Goal: Task Accomplishment & Management: Manage account settings

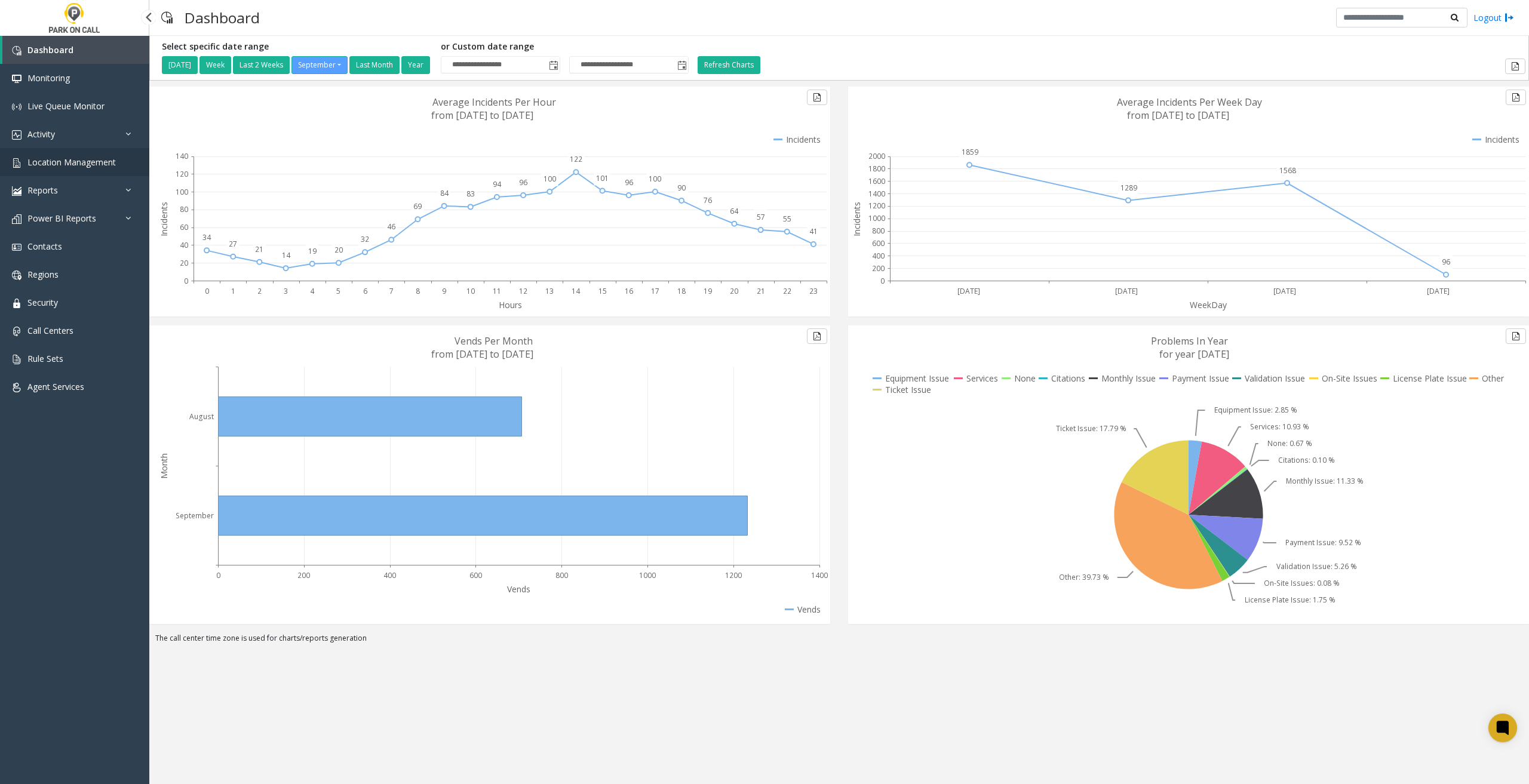
click at [76, 161] on span "Location Management" at bounding box center [71, 162] width 88 height 11
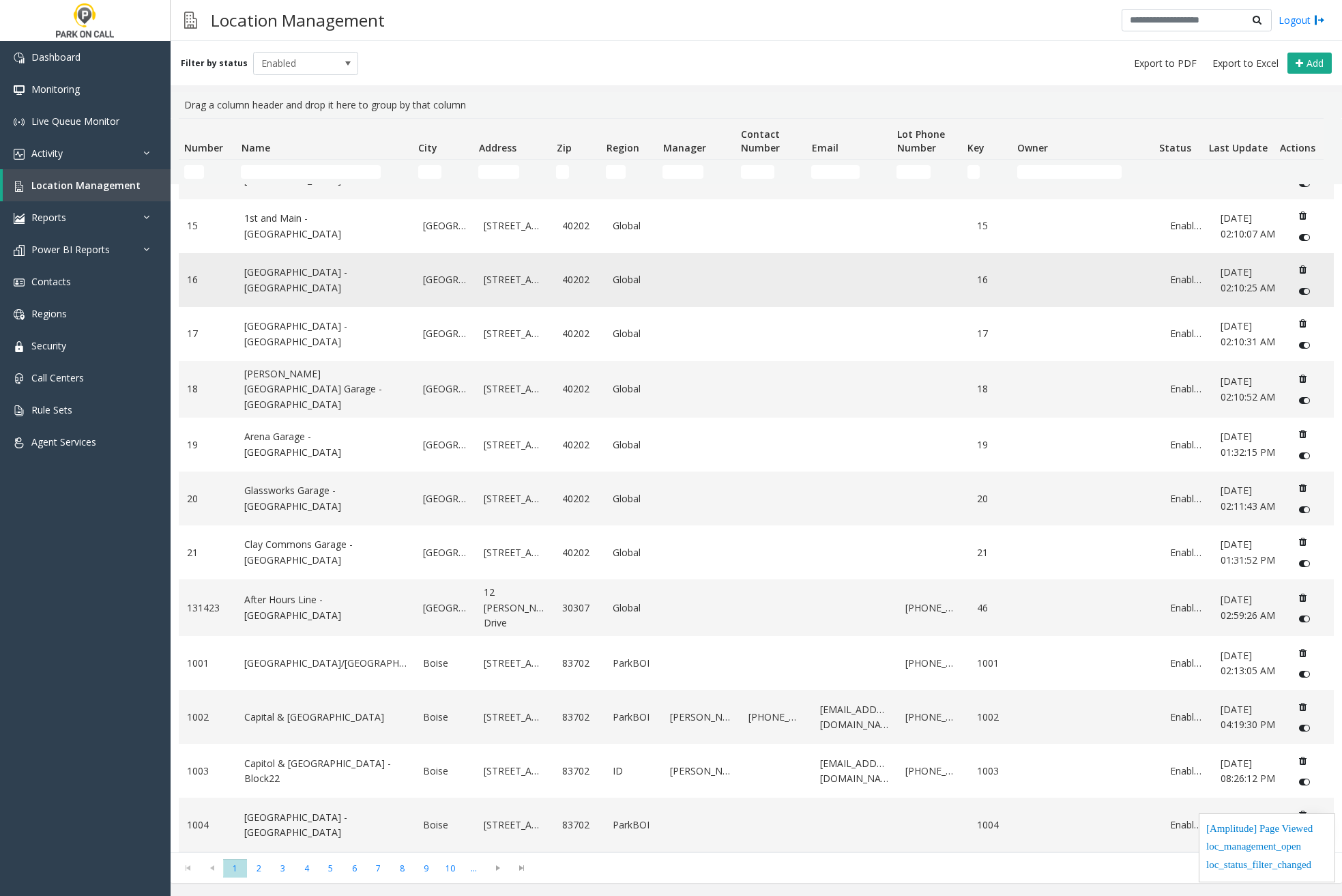
scroll to position [469, 0]
click at [263, 866] on span "2" at bounding box center [259, 868] width 24 height 18
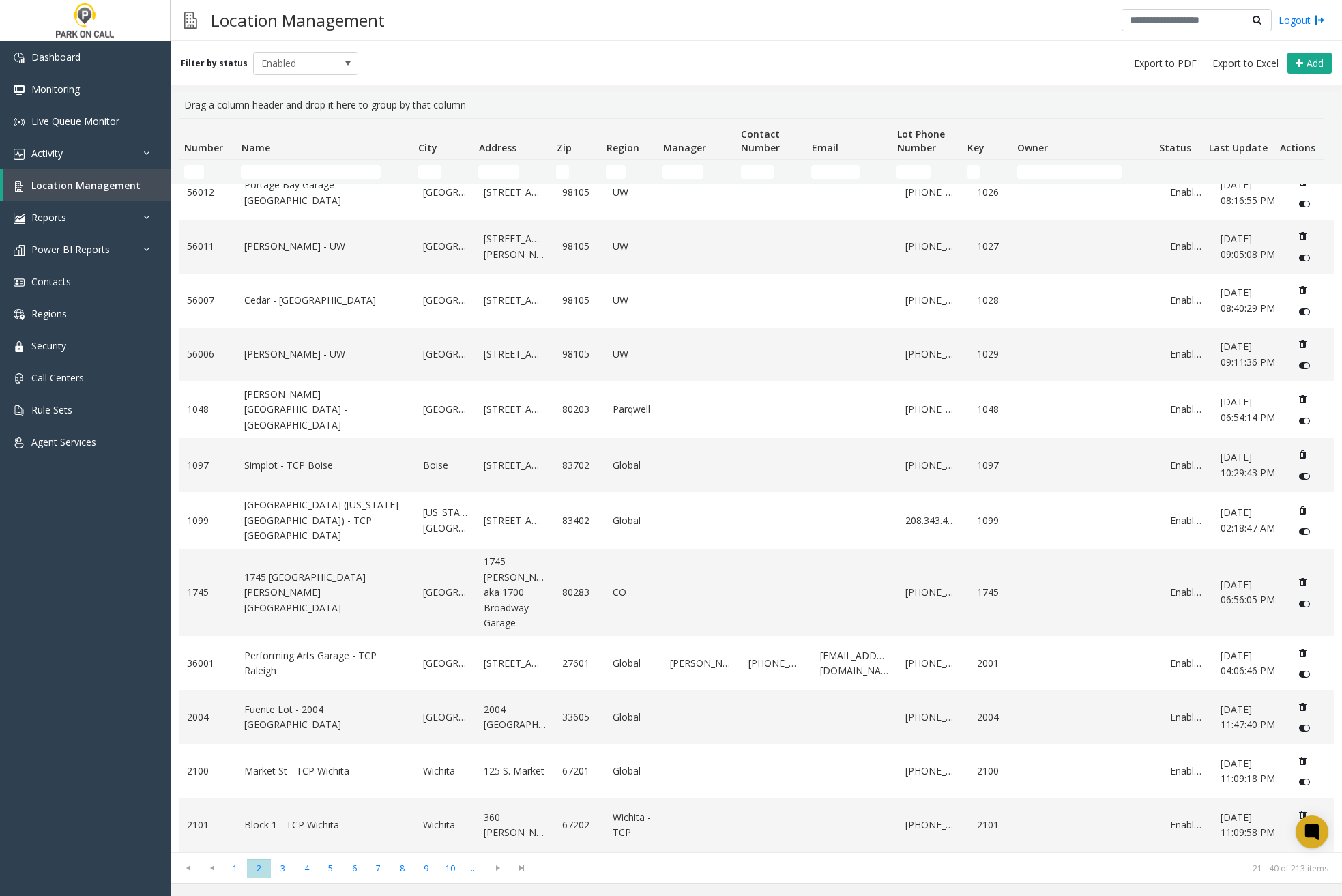
scroll to position [515, 0]
click at [288, 865] on span "3" at bounding box center [283, 868] width 24 height 18
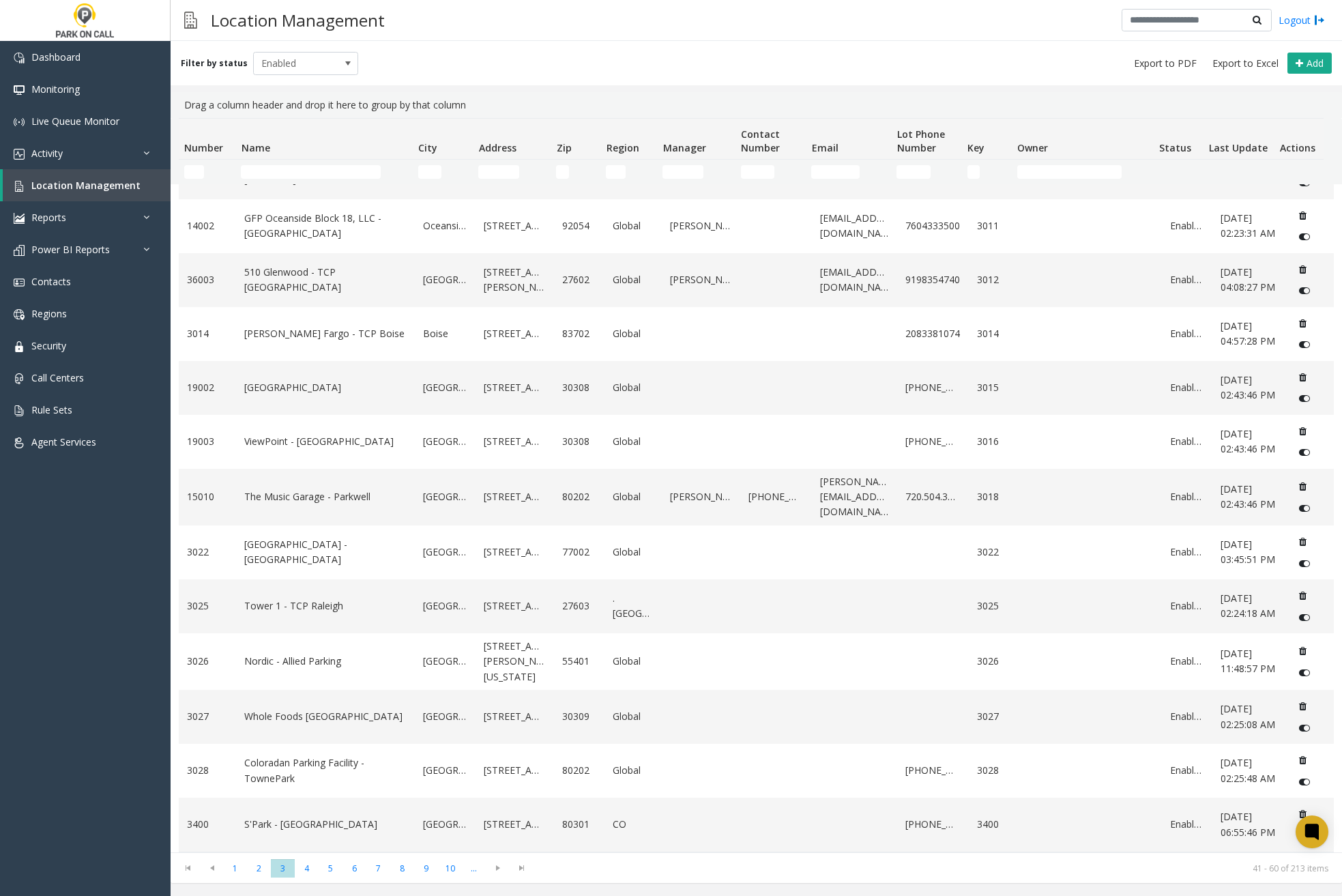
scroll to position [469, 0]
click at [312, 865] on span "4" at bounding box center [307, 868] width 24 height 18
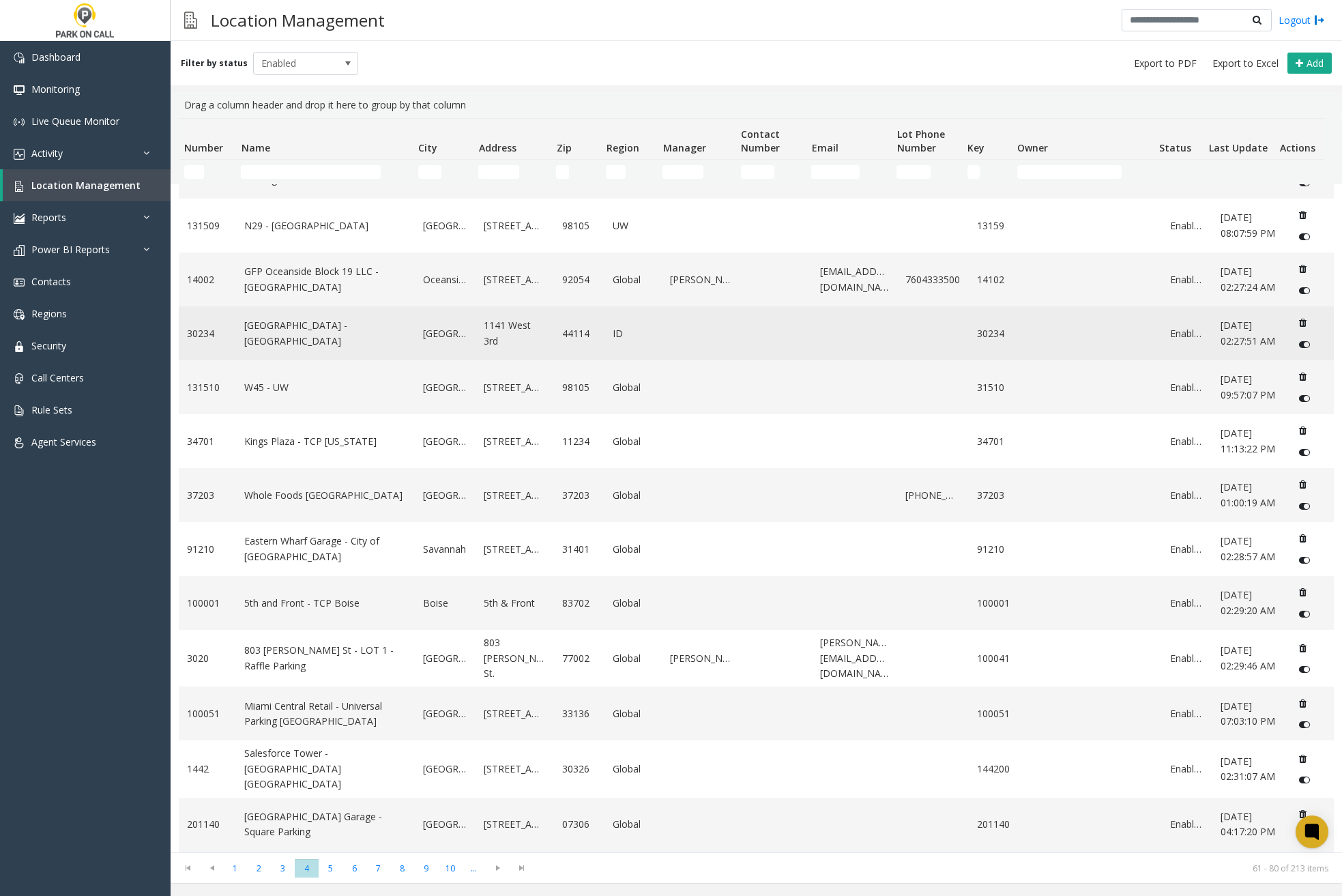
scroll to position [499, 0]
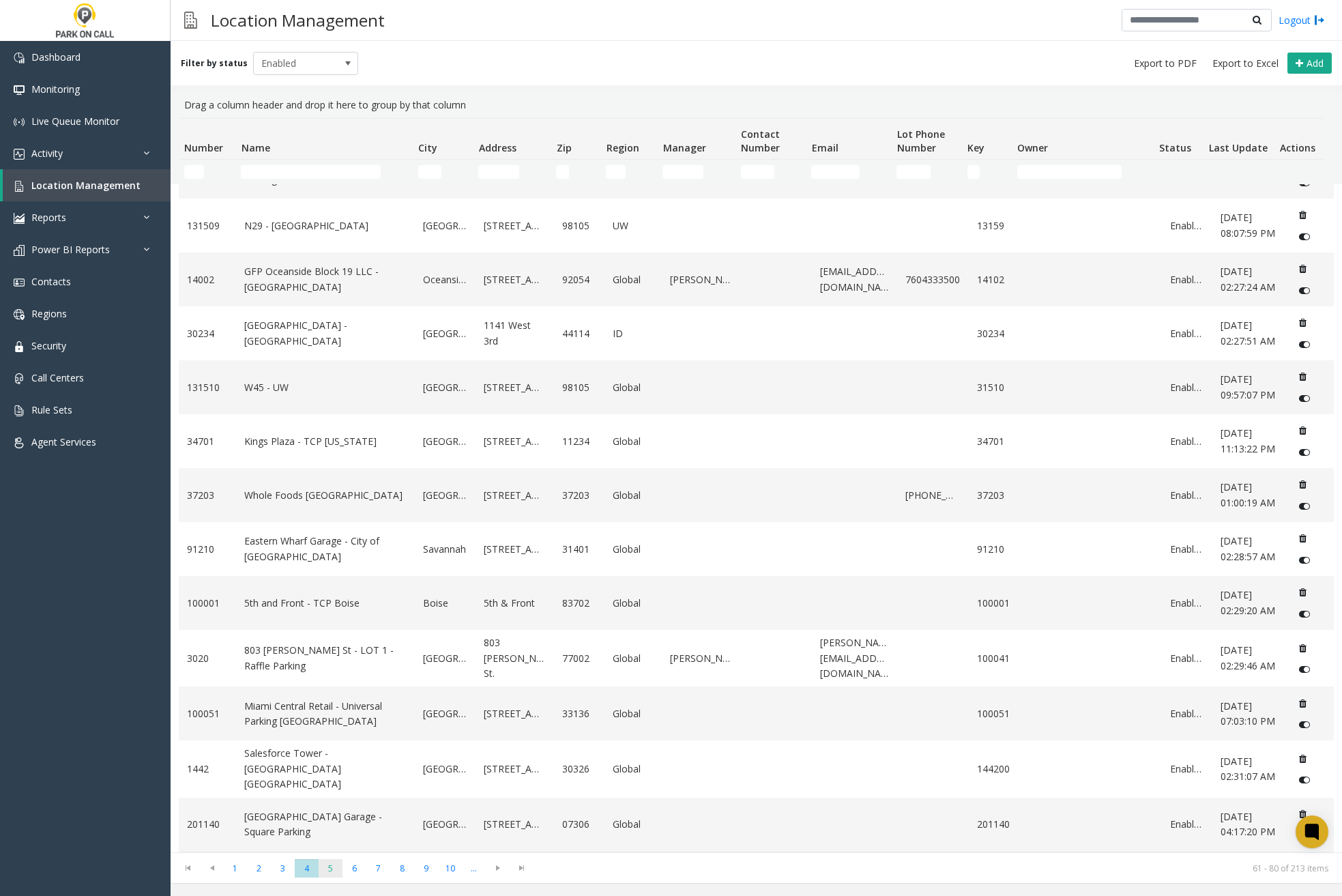
click at [337, 865] on span "5" at bounding box center [331, 868] width 24 height 18
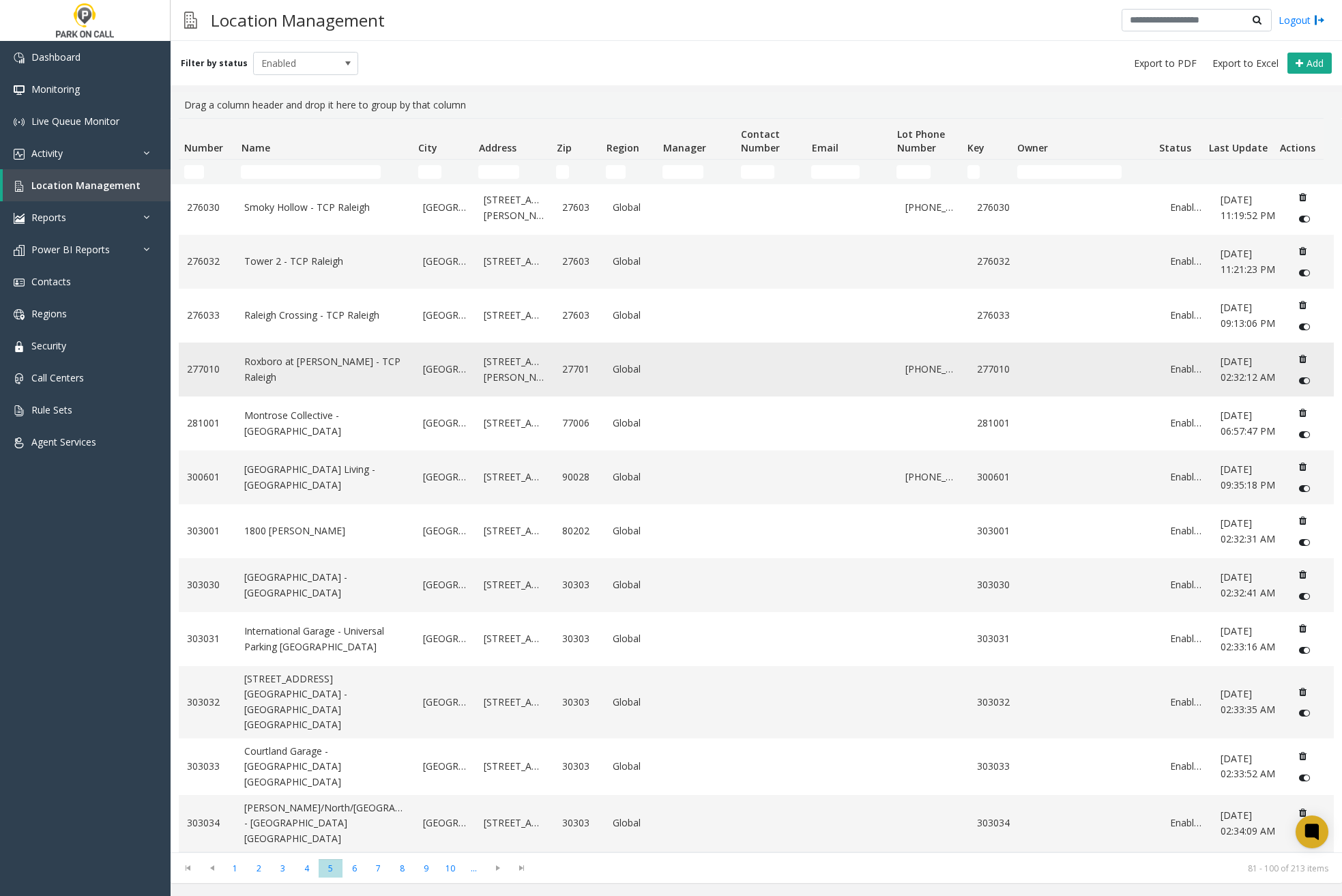
scroll to position [576, 0]
click at [361, 861] on span "6" at bounding box center [354, 868] width 24 height 18
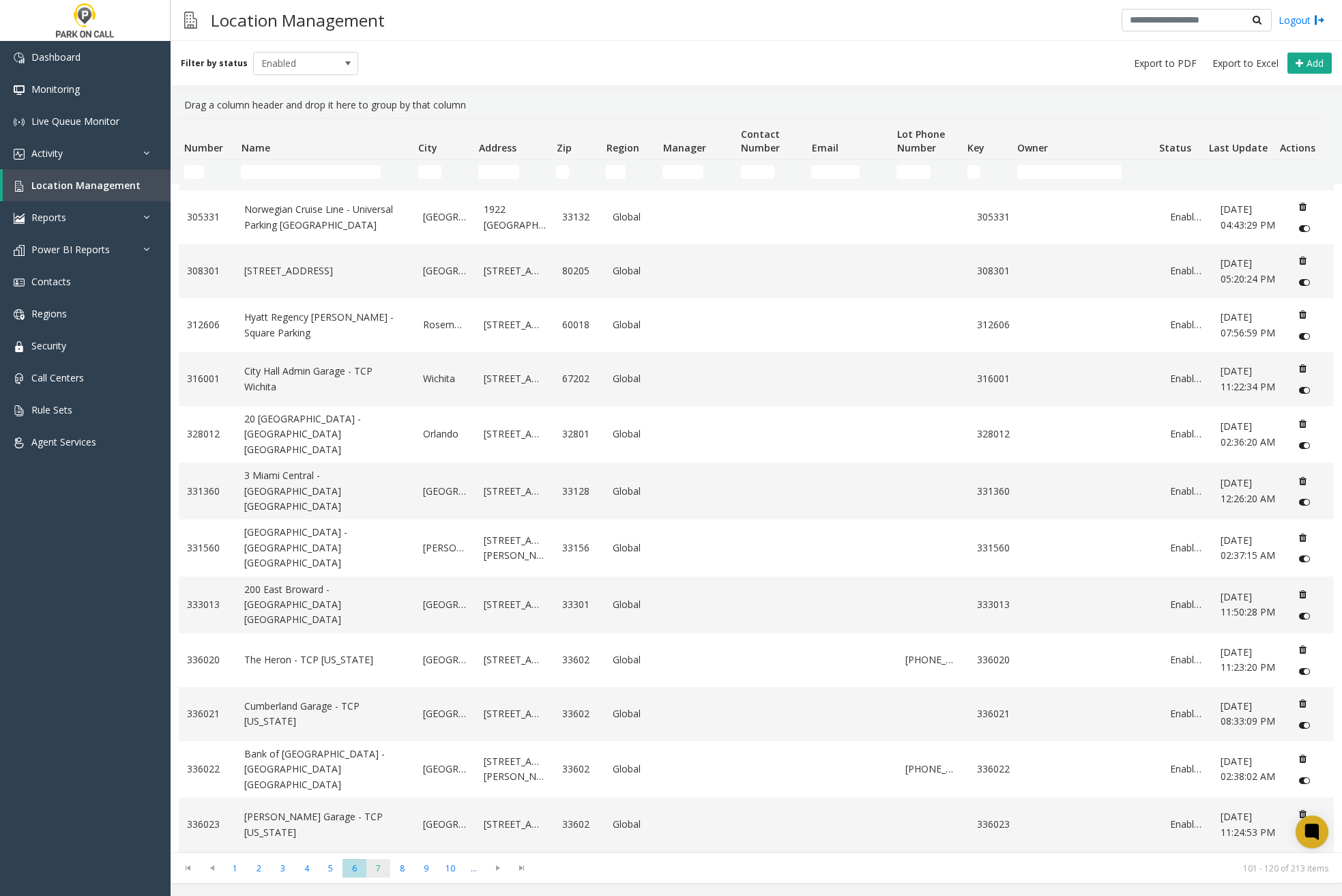
click at [385, 869] on span "7" at bounding box center [378, 868] width 24 height 18
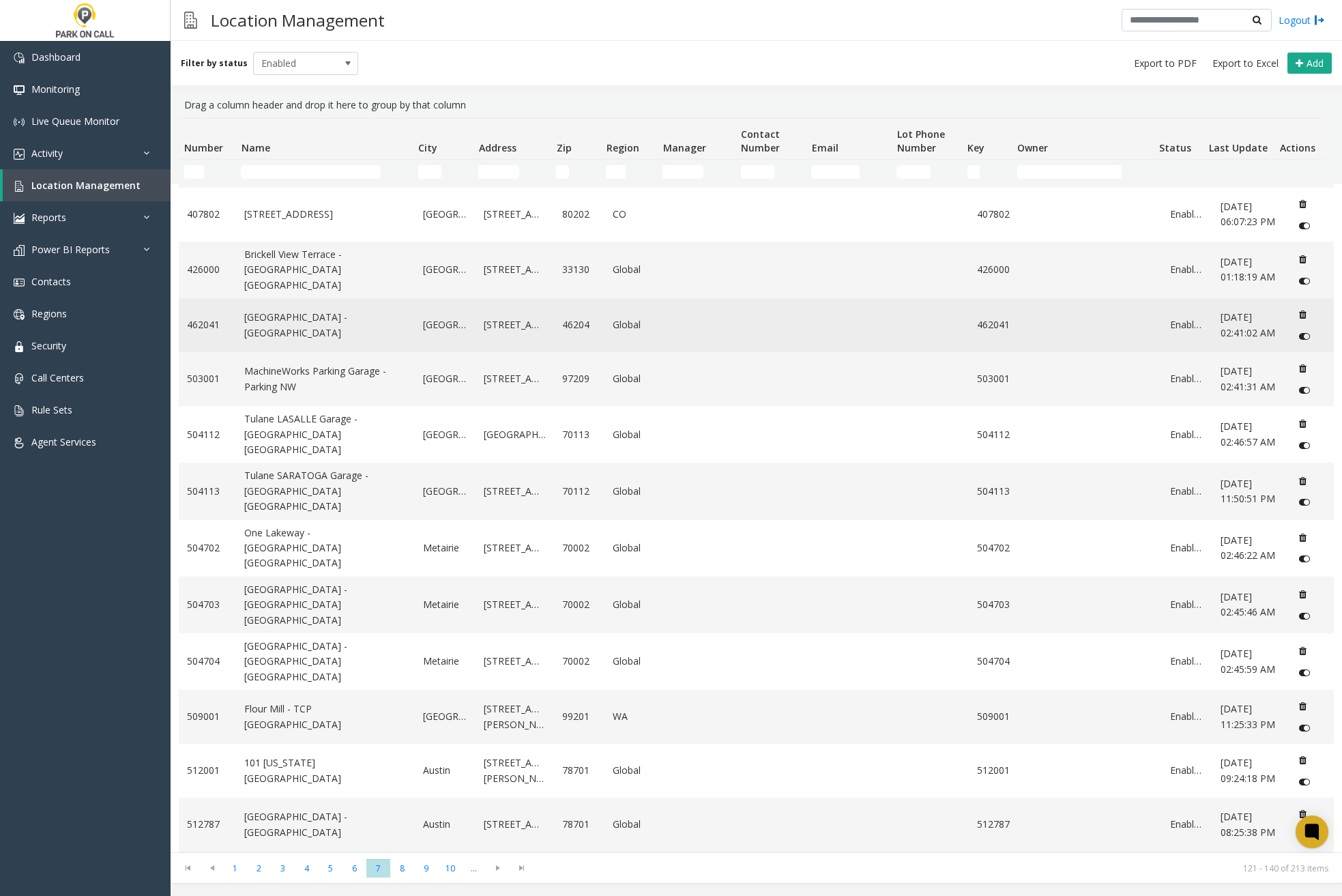
scroll to position [515, 0]
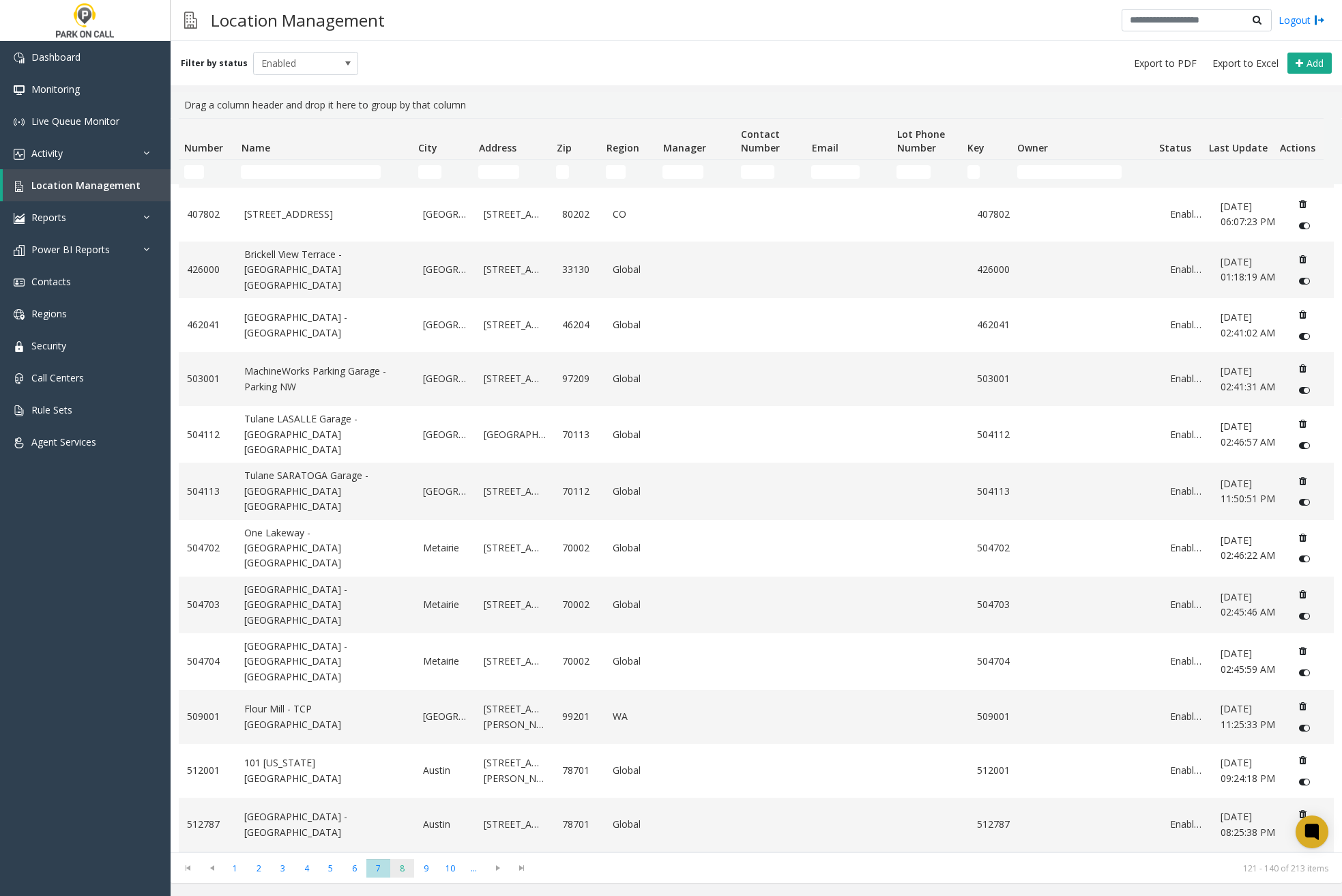
click at [395, 865] on span "8" at bounding box center [403, 868] width 24 height 18
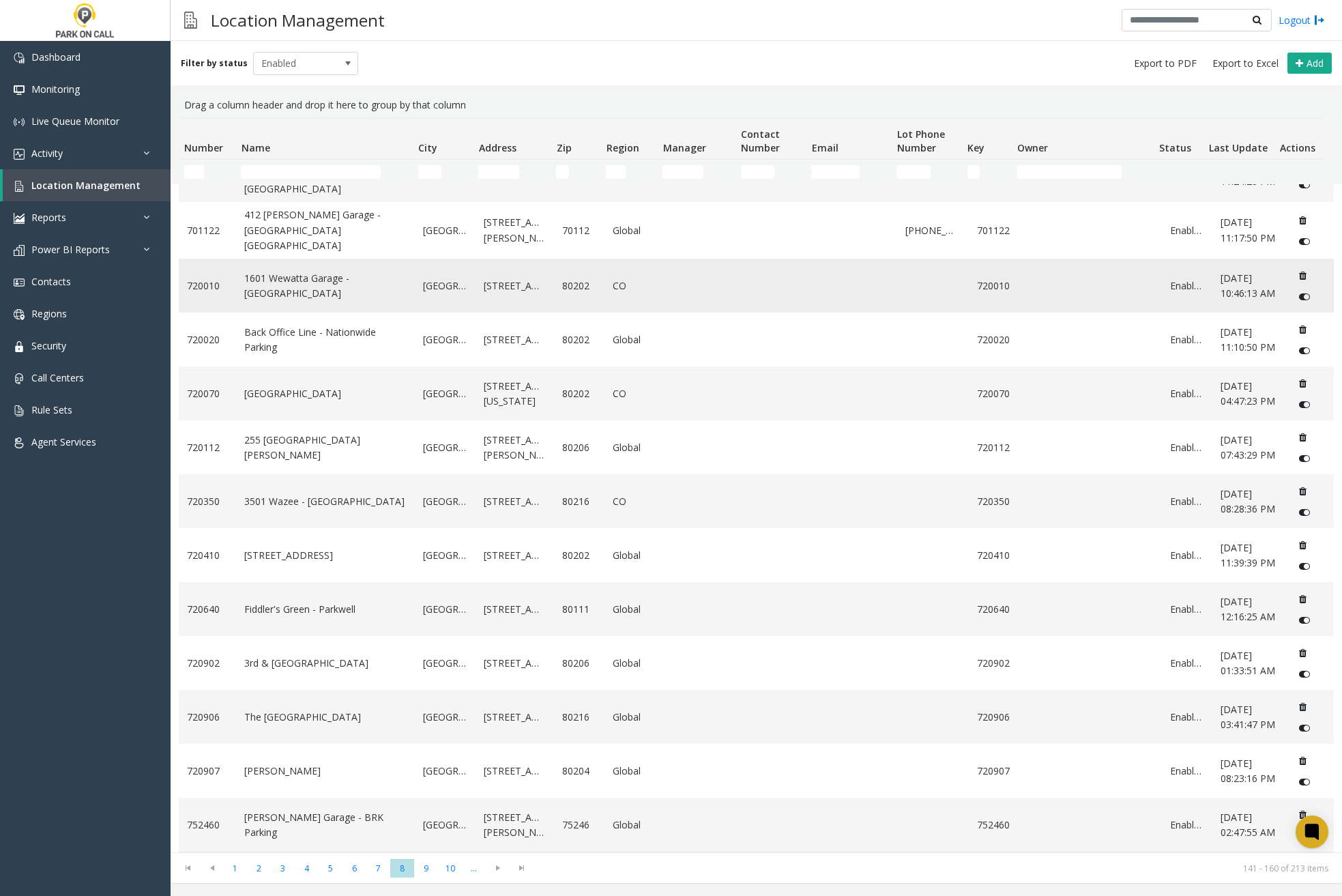
scroll to position [469, 0]
click at [424, 865] on span "9" at bounding box center [426, 868] width 24 height 18
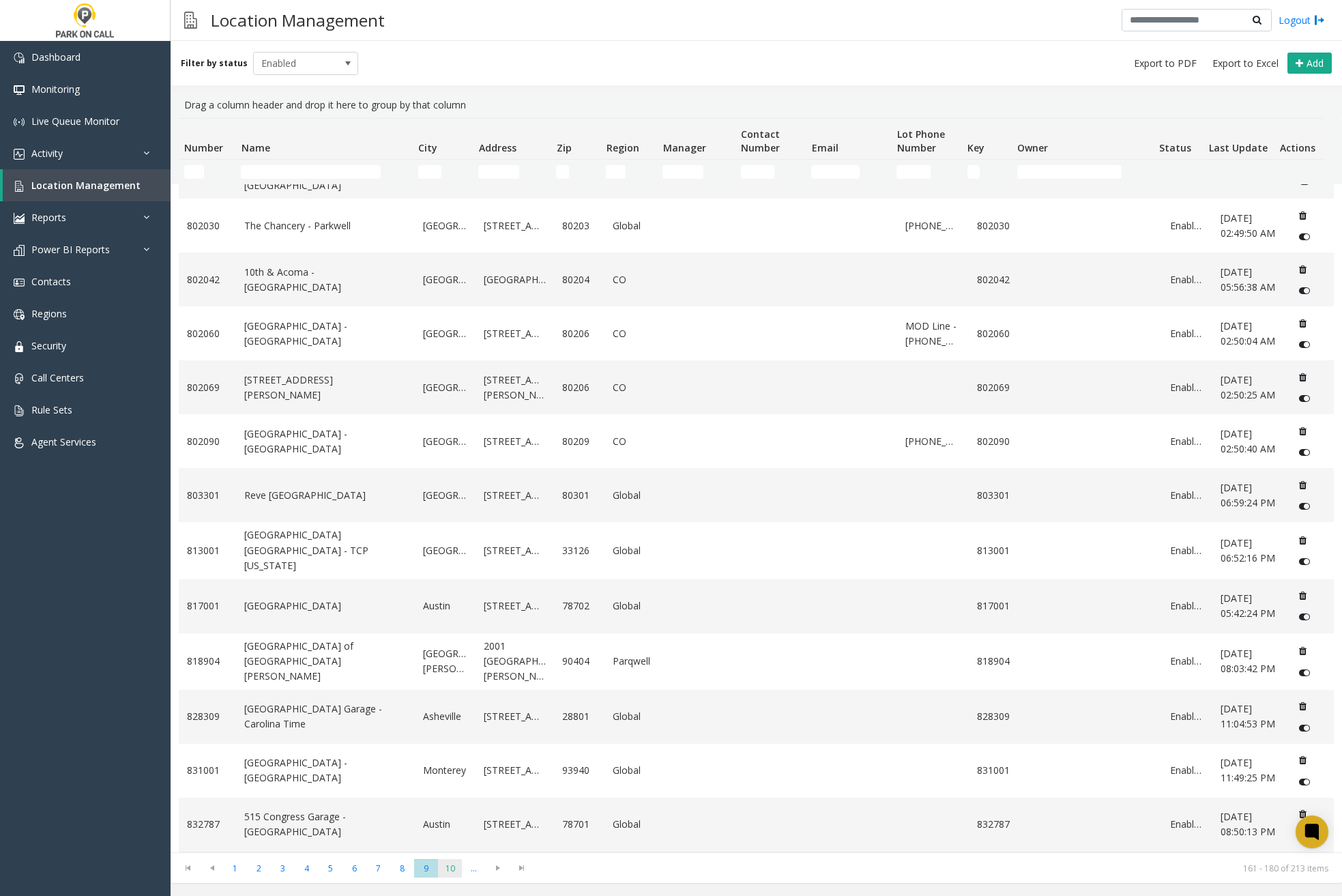
click at [451, 868] on span "10" at bounding box center [450, 868] width 24 height 18
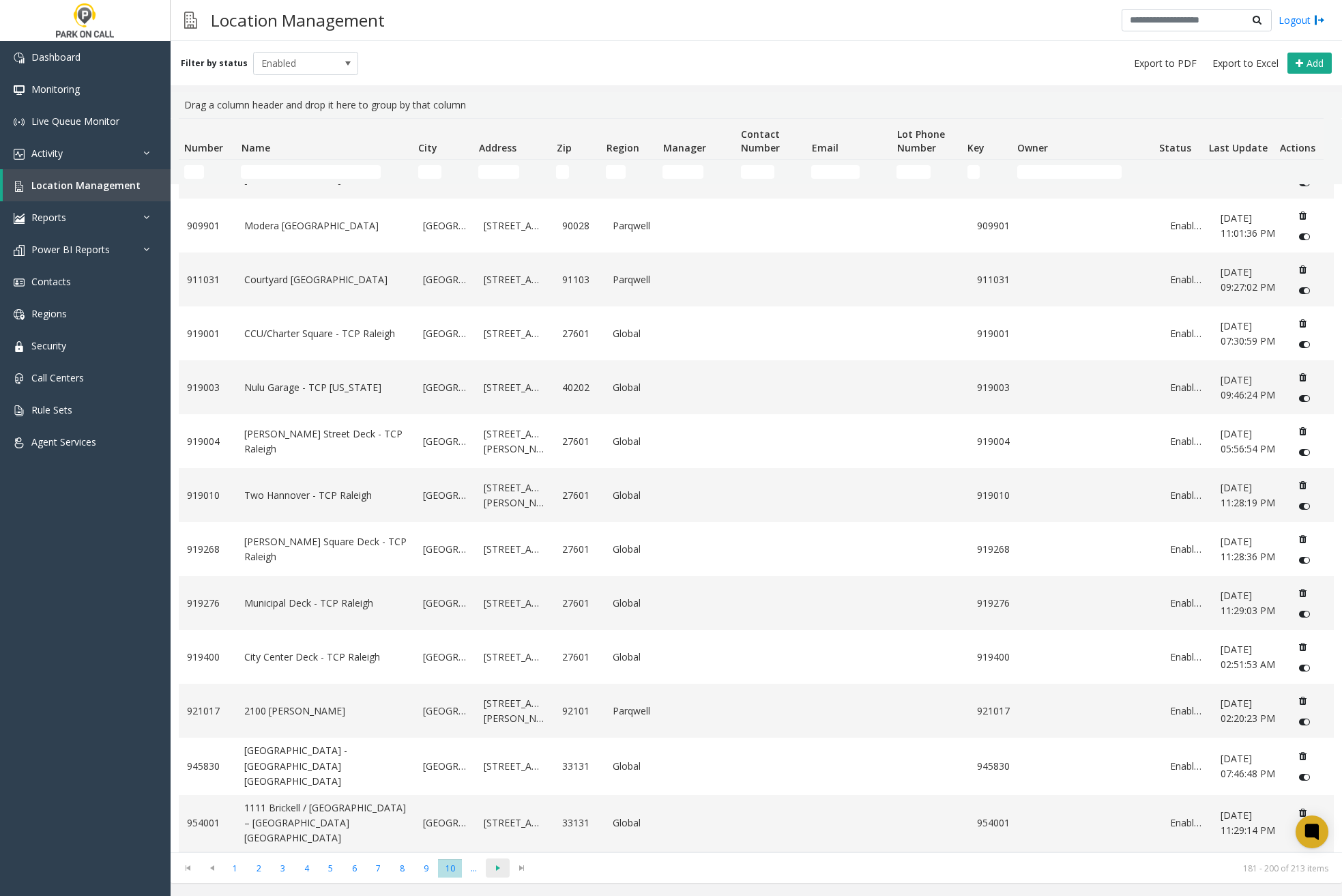
click at [501, 866] on span "Go to the next page" at bounding box center [498, 868] width 18 height 11
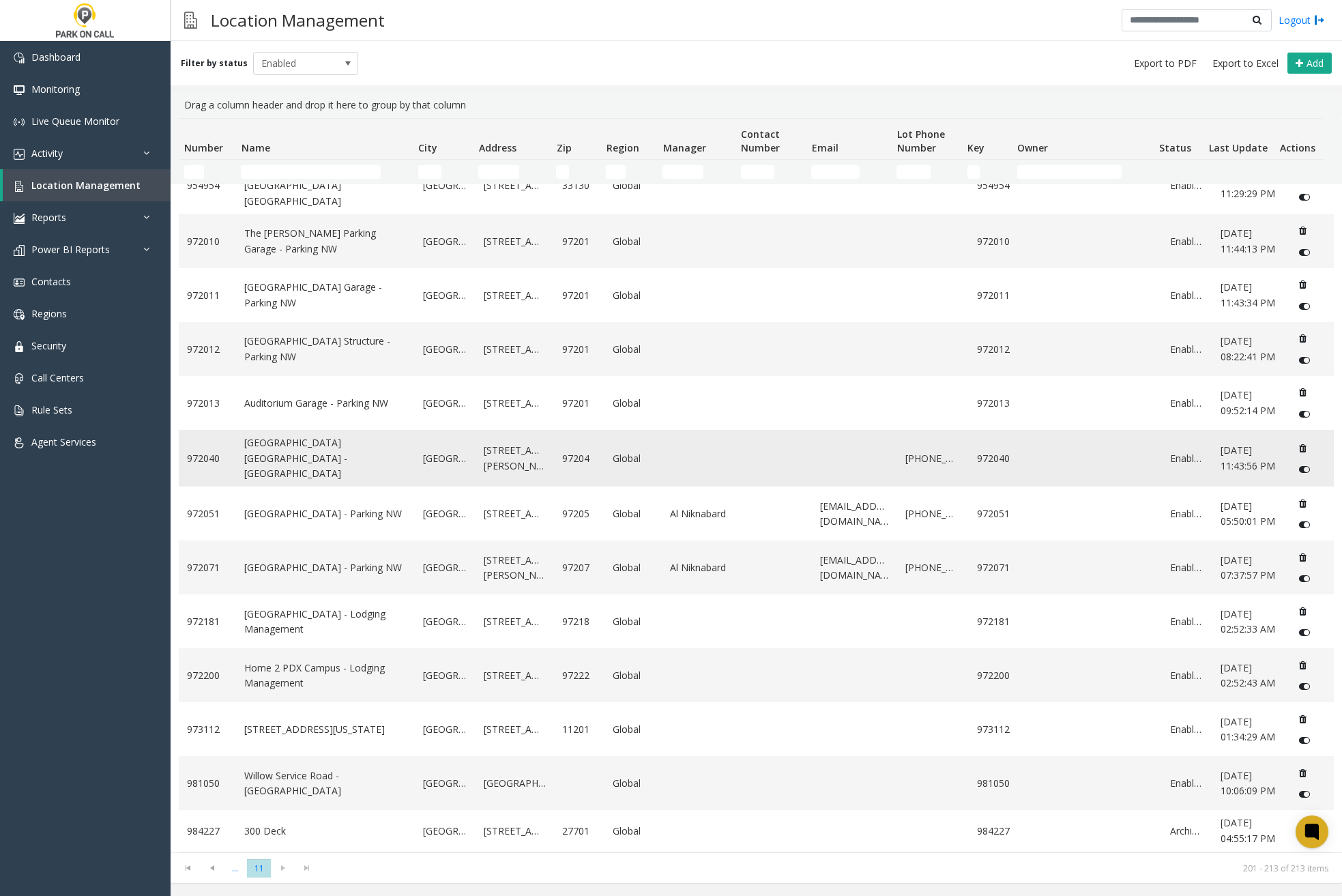
scroll to position [87, 0]
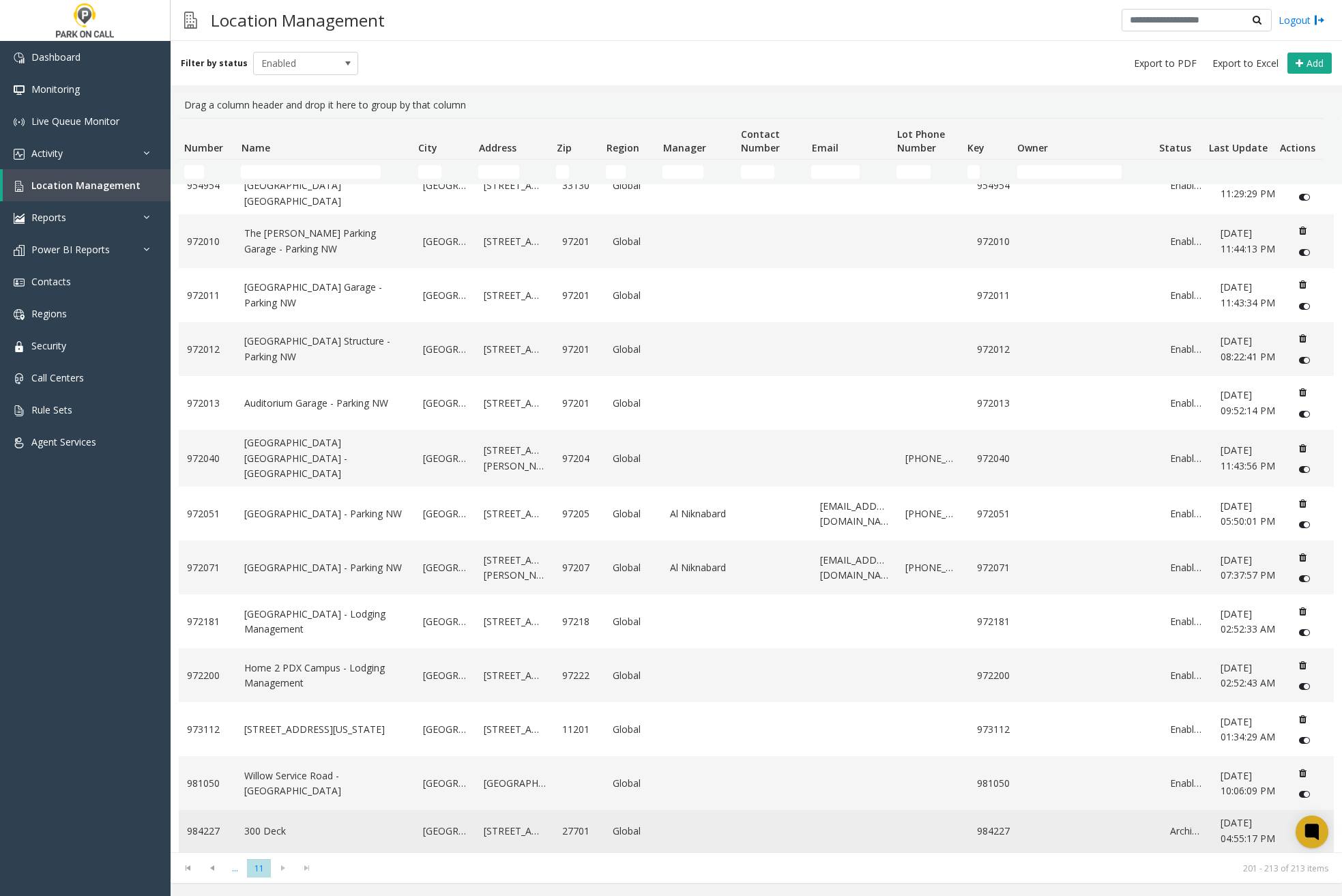
click at [222, 824] on link "984227" at bounding box center [207, 831] width 41 height 15
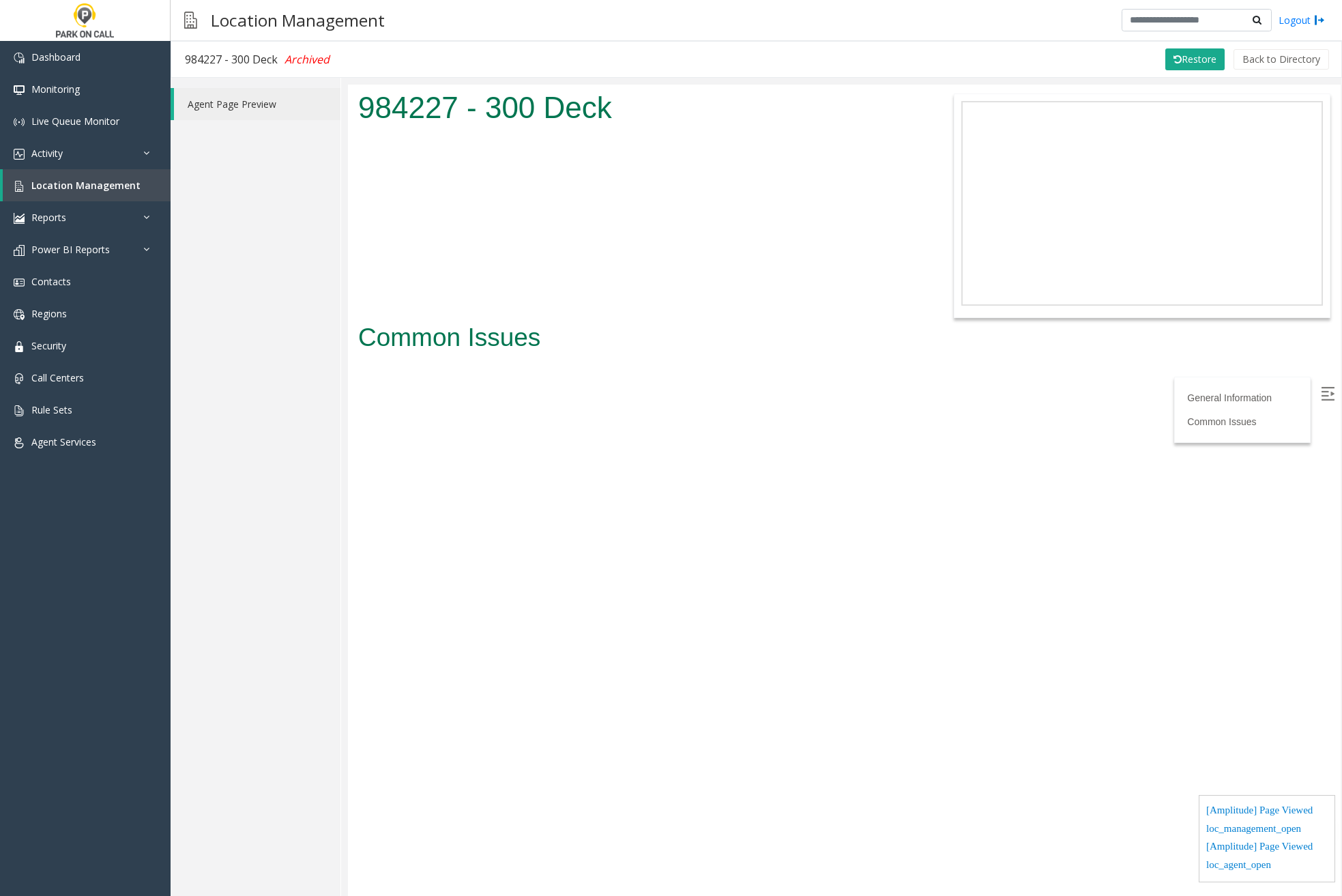
drag, startPoint x: 262, startPoint y: 60, endPoint x: 234, endPoint y: 61, distance: 28.0
click at [234, 61] on div "984227 - 300 Deck Archived" at bounding box center [257, 59] width 145 height 18
click at [800, 46] on div "Restore Back to Directory" at bounding box center [837, 60] width 988 height 35
click at [1181, 56] on icon at bounding box center [1178, 59] width 9 height 9
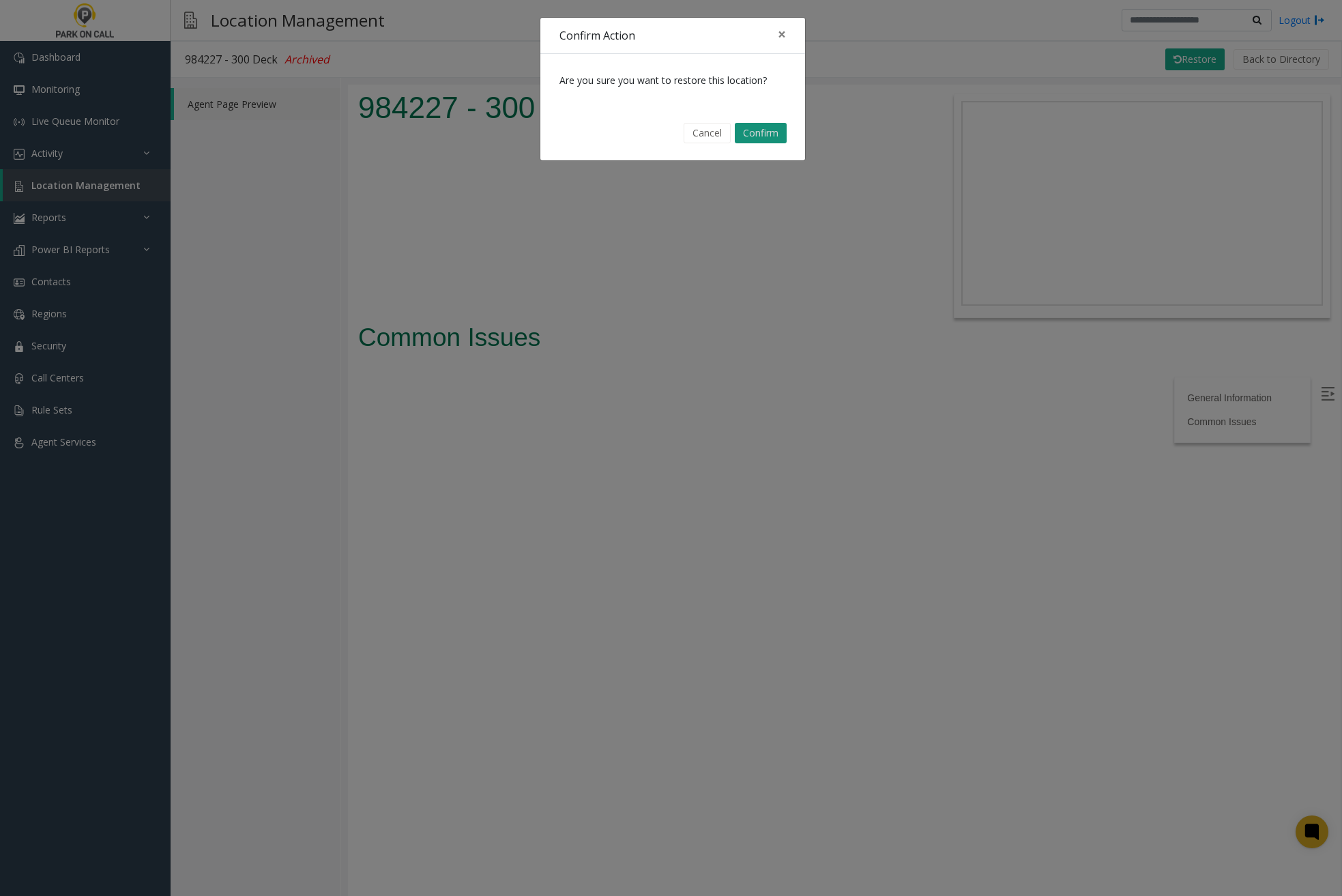
click at [778, 131] on button "Confirm" at bounding box center [760, 133] width 52 height 21
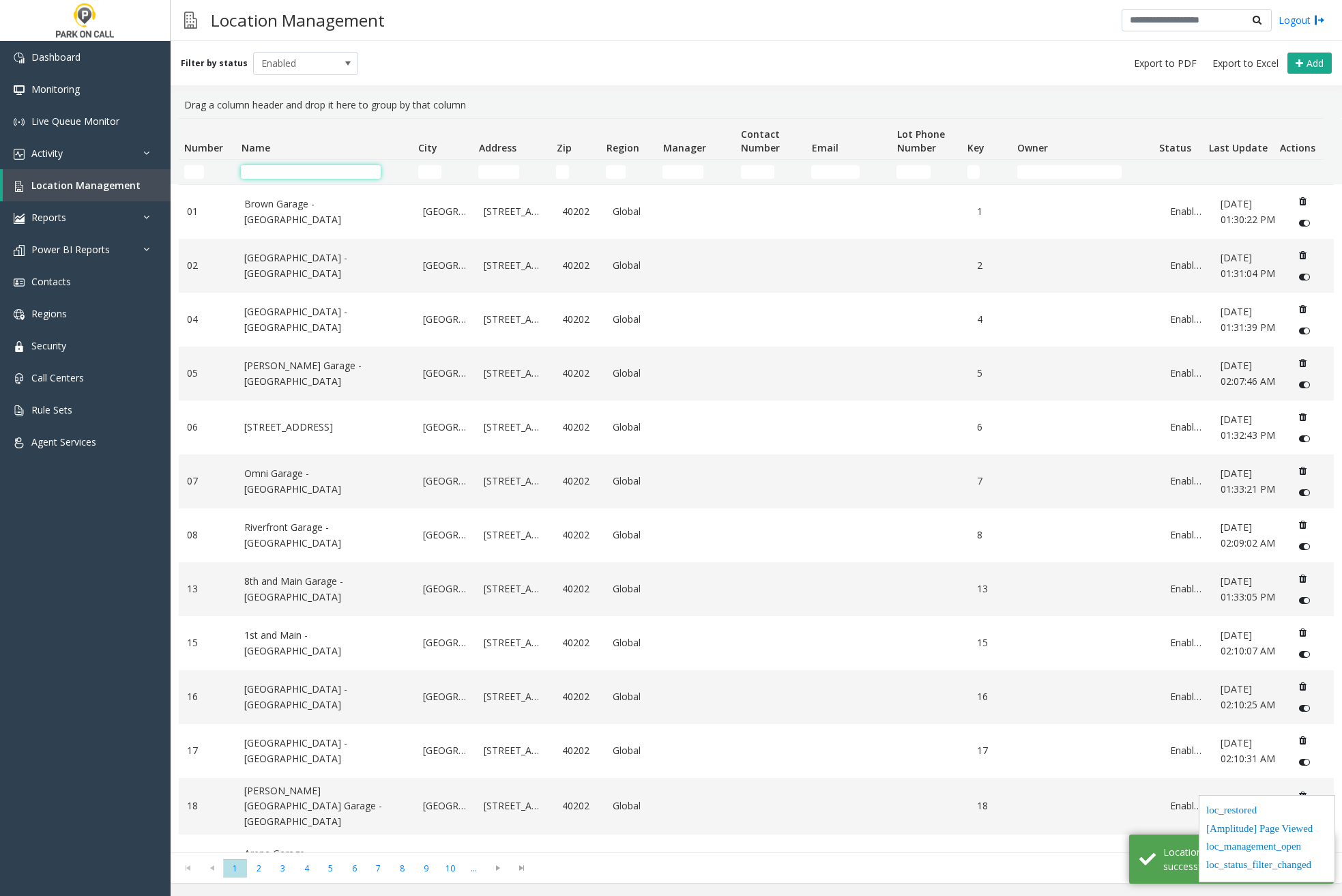
click at [279, 173] on input "Name Filter" at bounding box center [310, 172] width 140 height 13
paste input "********"
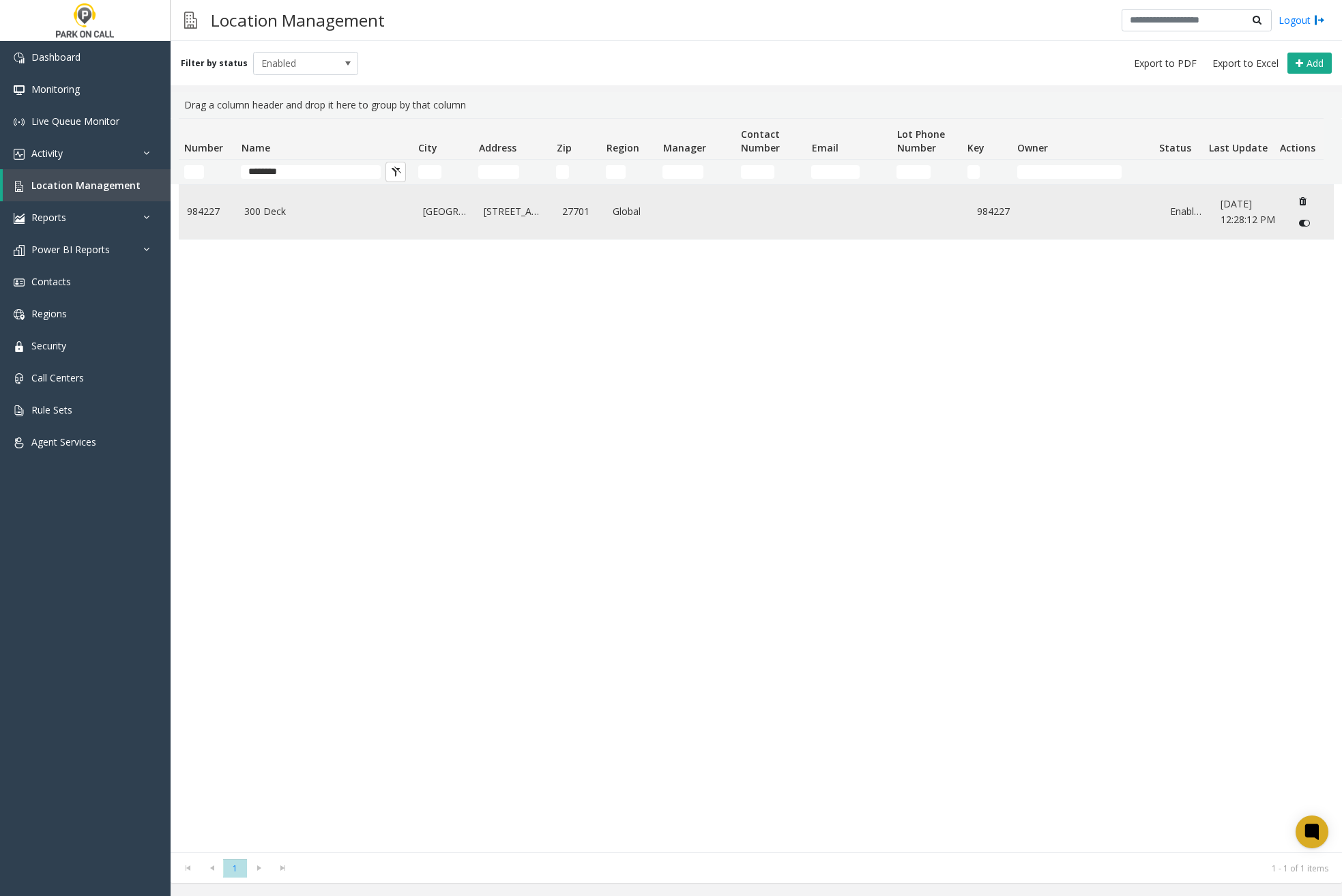
click at [1299, 224] on icon "Data table" at bounding box center [1304, 223] width 11 height 9
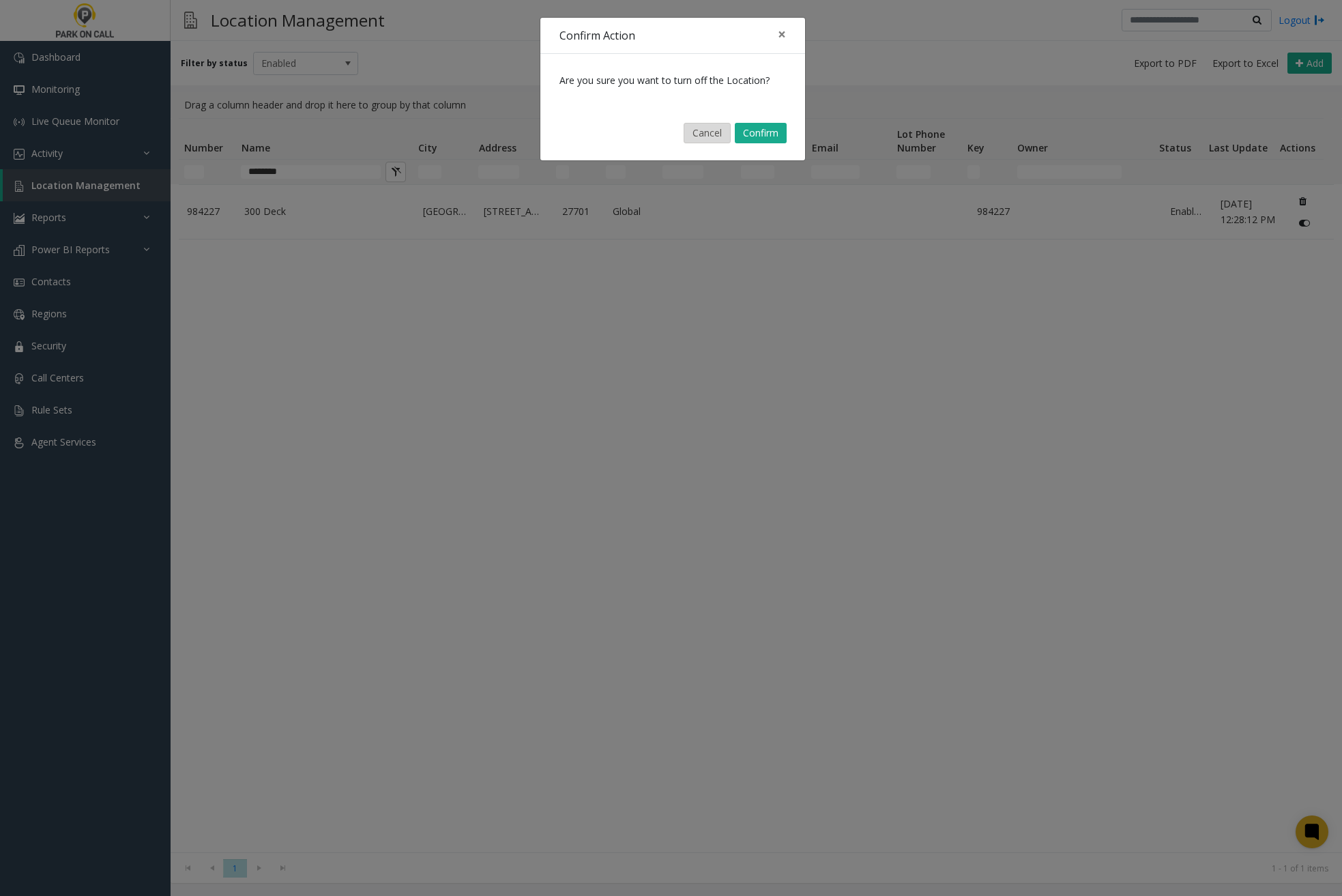
click at [719, 136] on button "Cancel" at bounding box center [707, 133] width 47 height 21
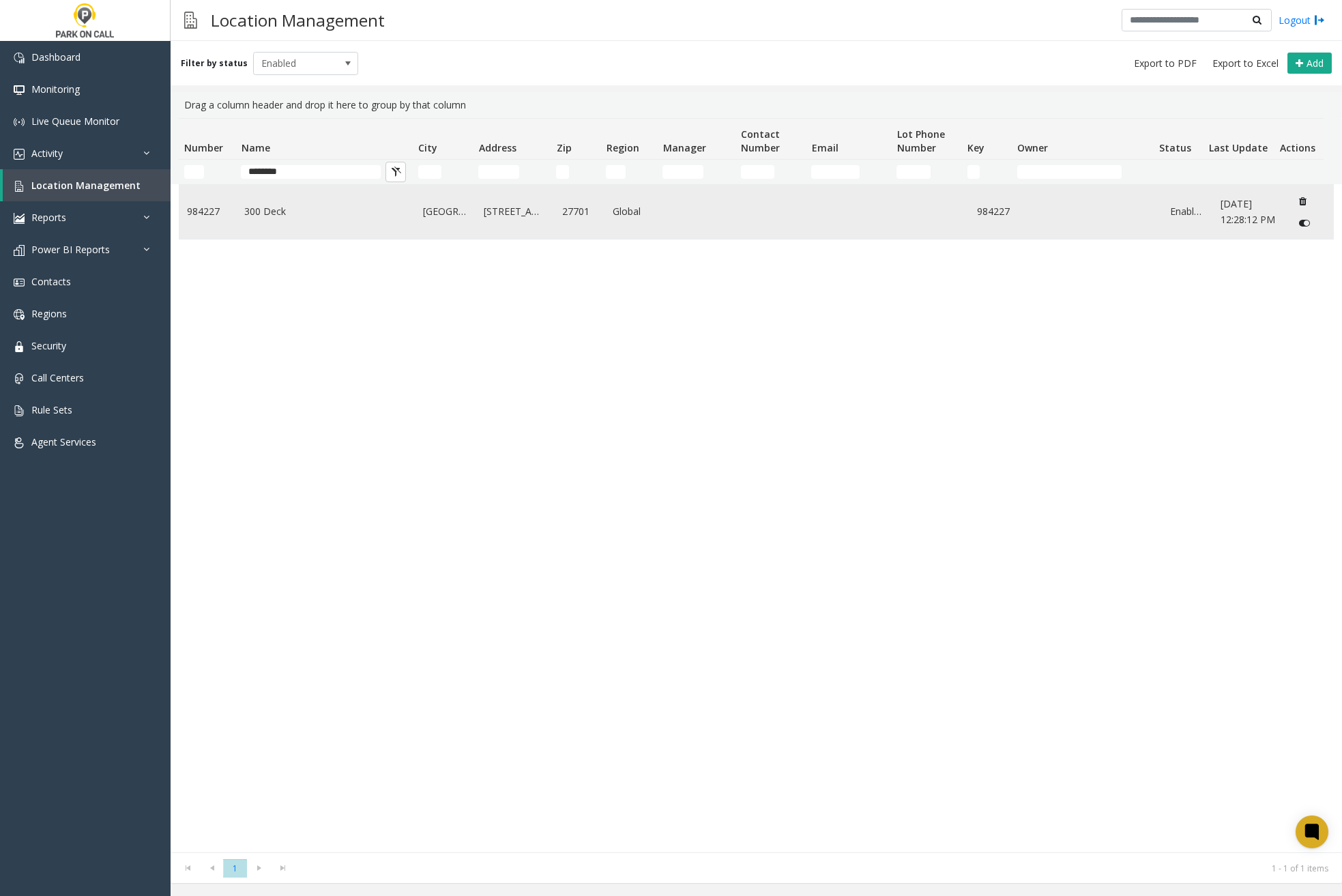
click at [1299, 199] on icon "Data table" at bounding box center [1303, 201] width 8 height 9
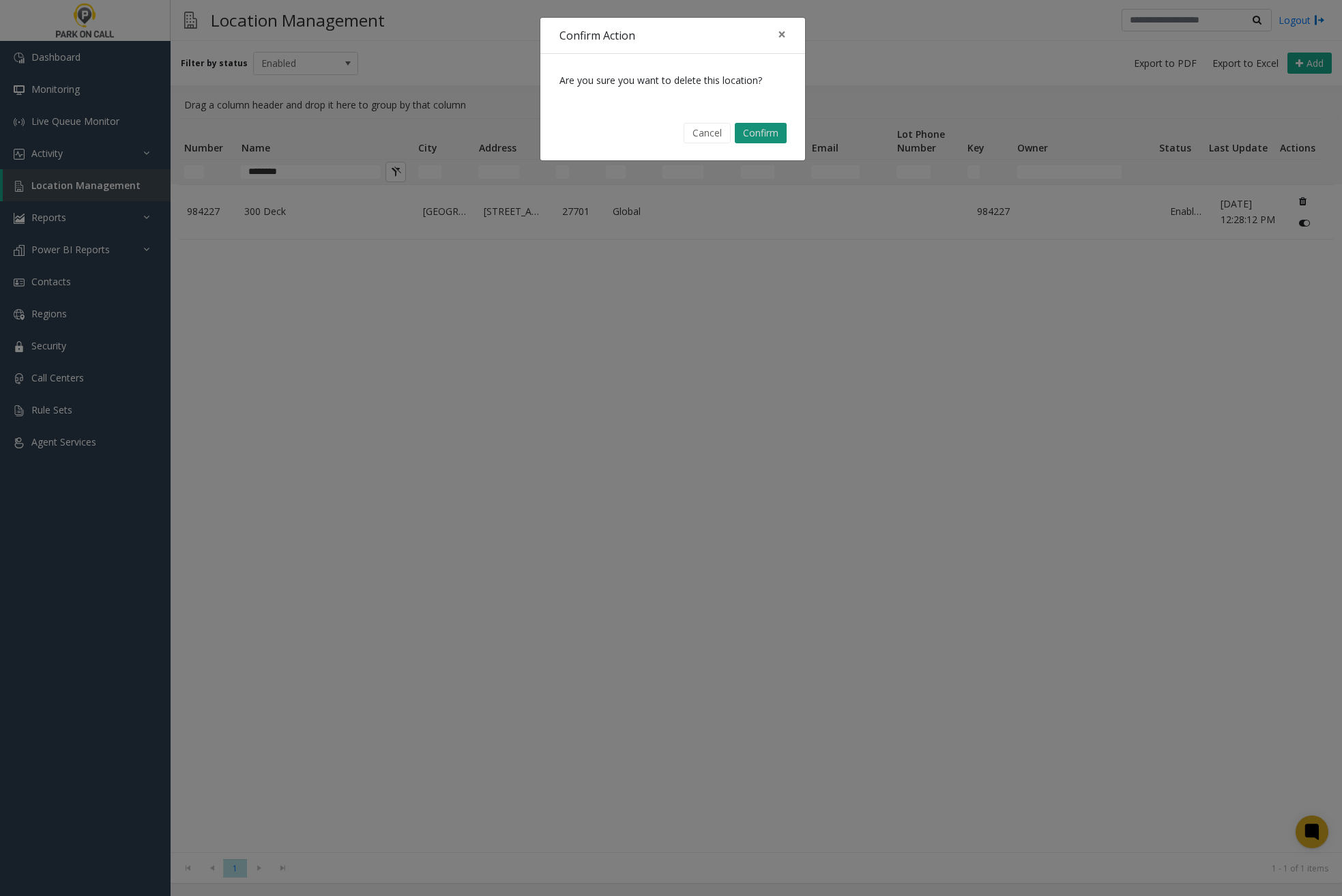
click at [762, 132] on button "Confirm" at bounding box center [760, 133] width 52 height 21
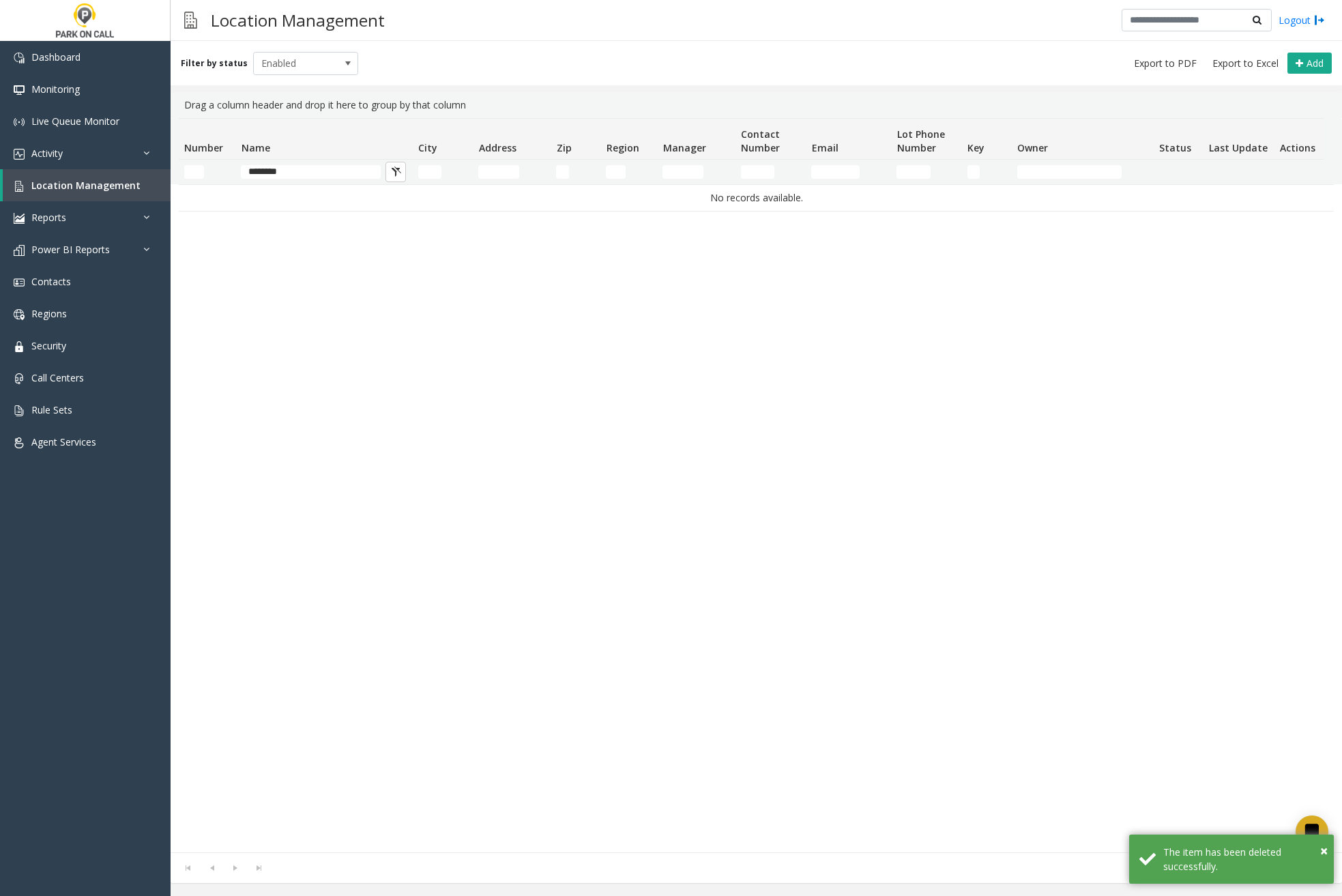
click at [577, 349] on div "No records available." at bounding box center [756, 518] width 1155 height 668
click at [324, 61] on span "Enabled" at bounding box center [295, 63] width 83 height 22
click at [299, 136] on li "Archived" at bounding box center [300, 141] width 102 height 18
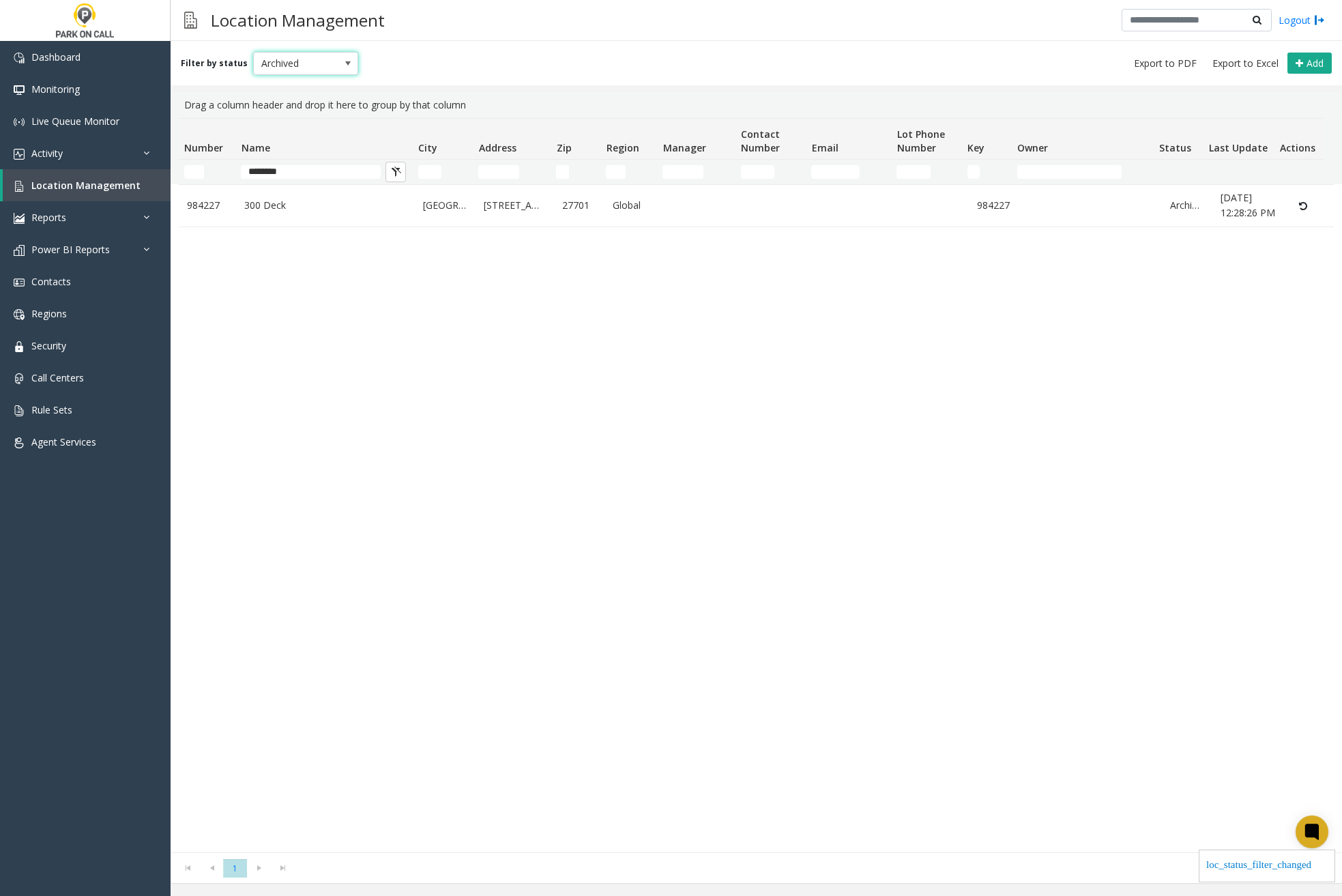
click at [302, 58] on span "Archived" at bounding box center [295, 63] width 83 height 22
click at [285, 81] on li "All" at bounding box center [300, 87] width 102 height 18
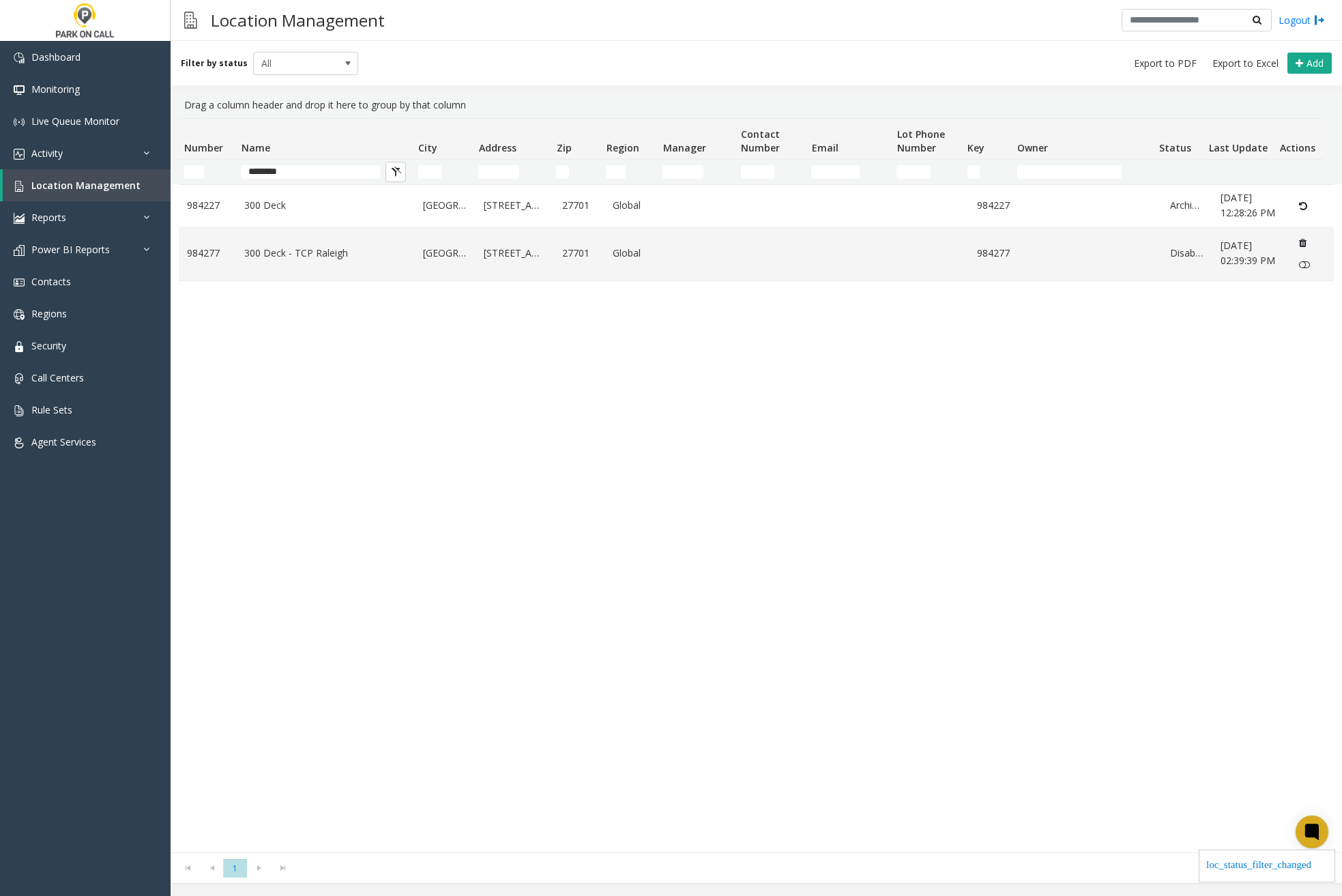
click at [1056, 525] on div "984227 [GEOGRAPHIC_DATA][STREET_ADDRESS] Global 984227 Archived [DATE] 12:28:26…" at bounding box center [756, 518] width 1155 height 668
click at [34, 753] on div "Dashboard Monitoring Live Queue Monitor Activity Daily Activity Lane Activity A…" at bounding box center [85, 453] width 170 height 824
click at [318, 61] on span "All" at bounding box center [295, 63] width 83 height 22
click at [307, 99] on li "Enabled" at bounding box center [300, 105] width 102 height 18
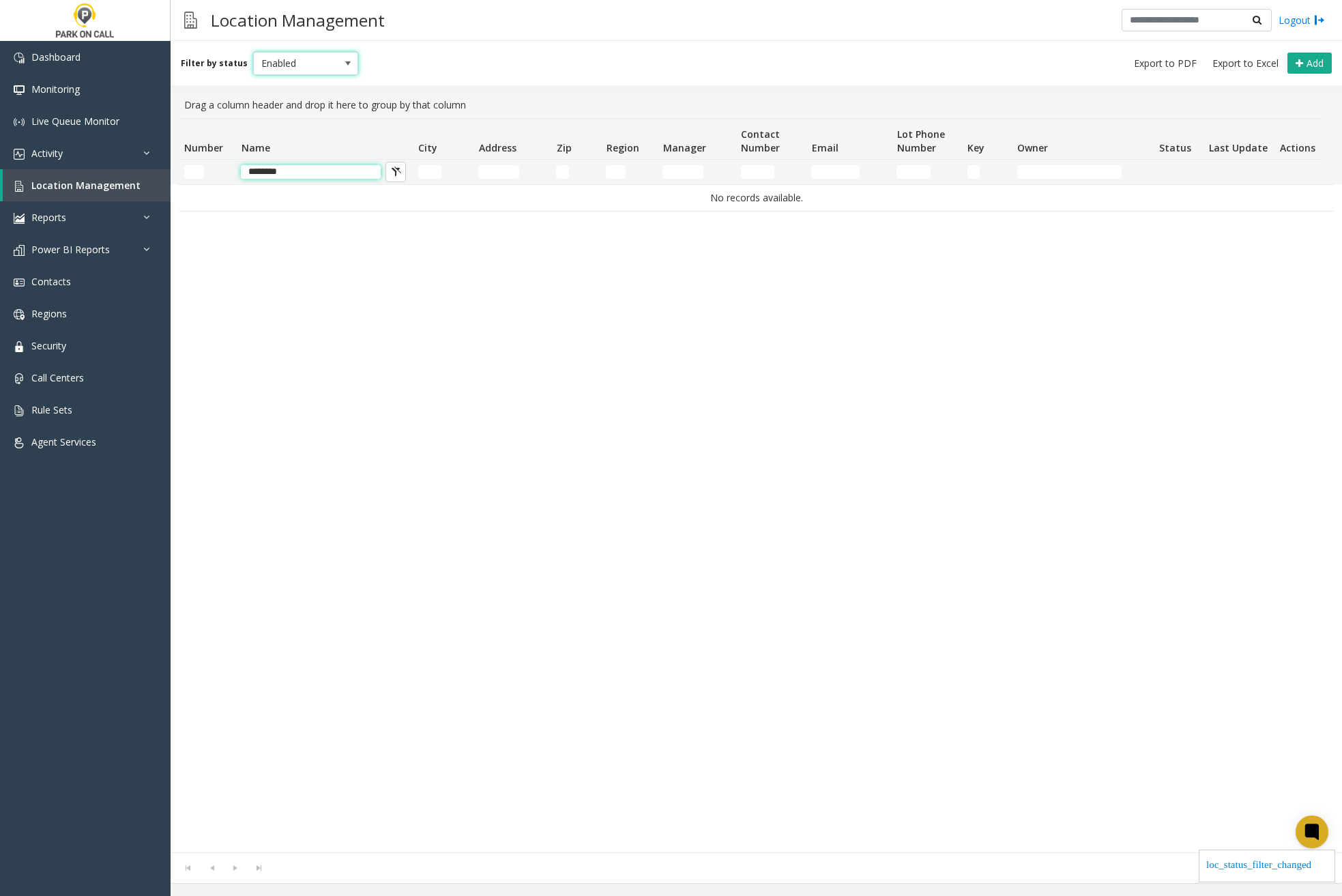
click at [320, 173] on input "********" at bounding box center [310, 172] width 140 height 13
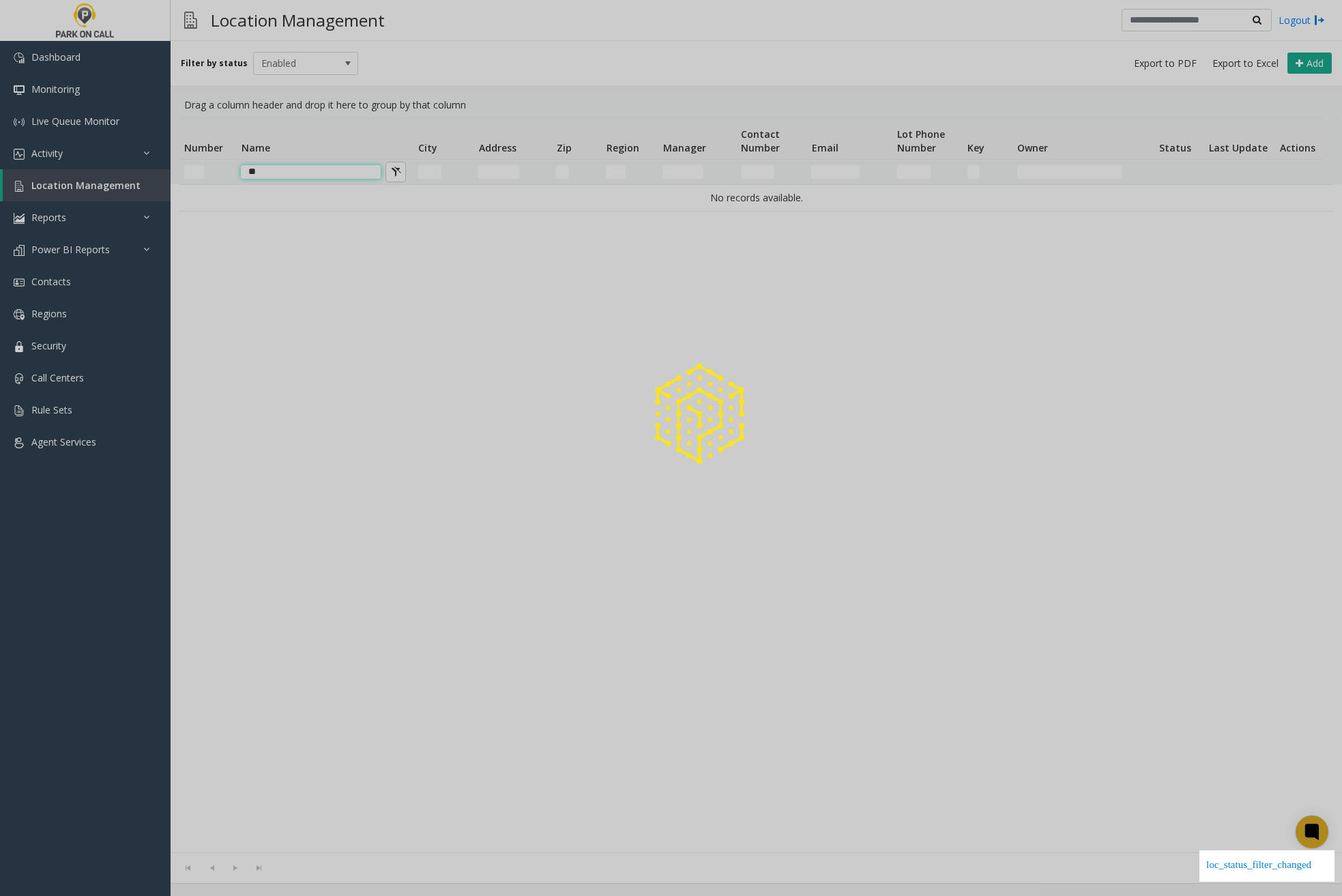
type input "*"
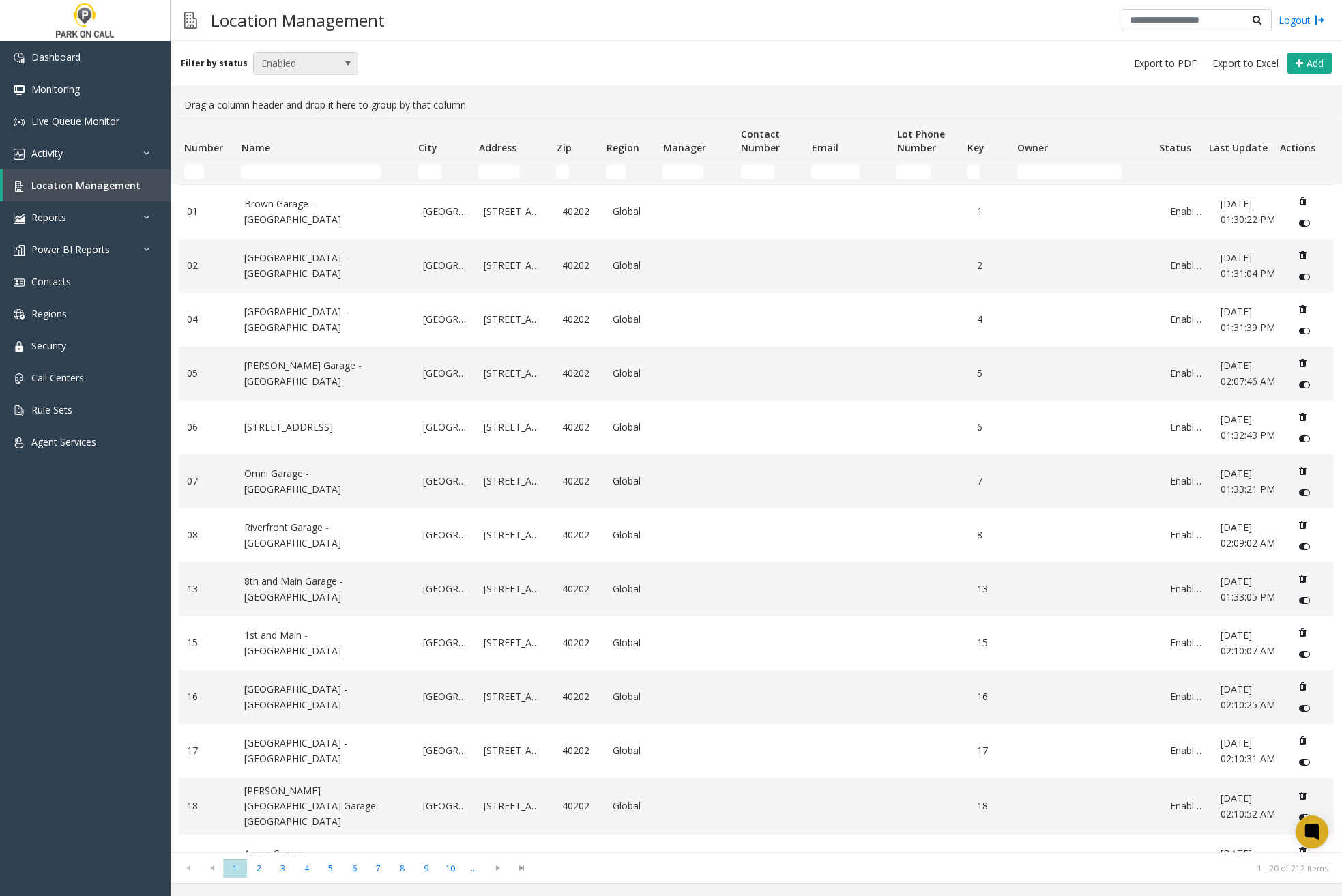
click at [342, 61] on span at bounding box center [347, 63] width 11 height 11
click at [320, 118] on li "Disabled" at bounding box center [300, 123] width 102 height 18
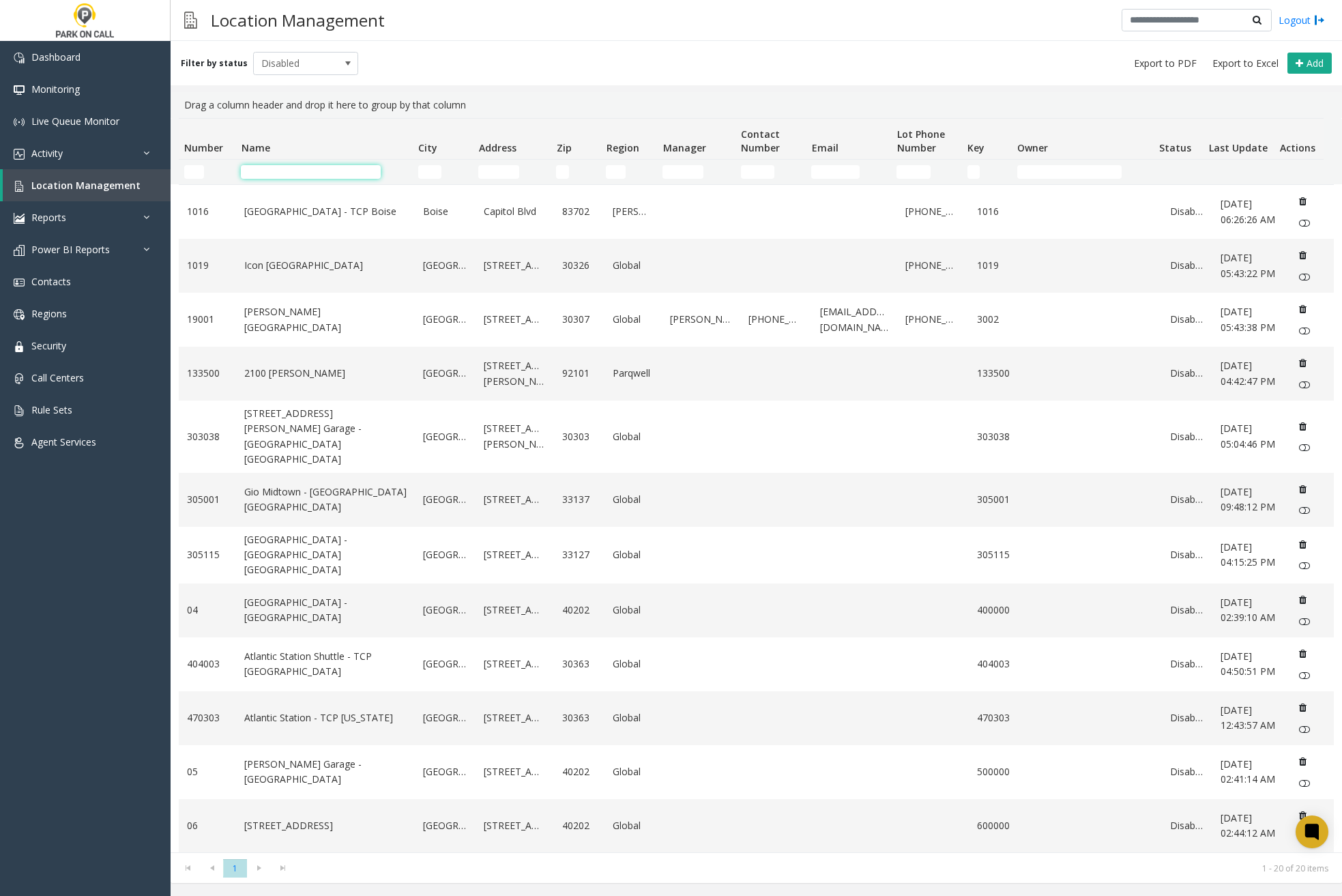
click at [274, 177] on input "Name Filter" at bounding box center [310, 172] width 140 height 13
paste input "*"
click at [285, 170] on input "Name Filter" at bounding box center [310, 172] width 140 height 13
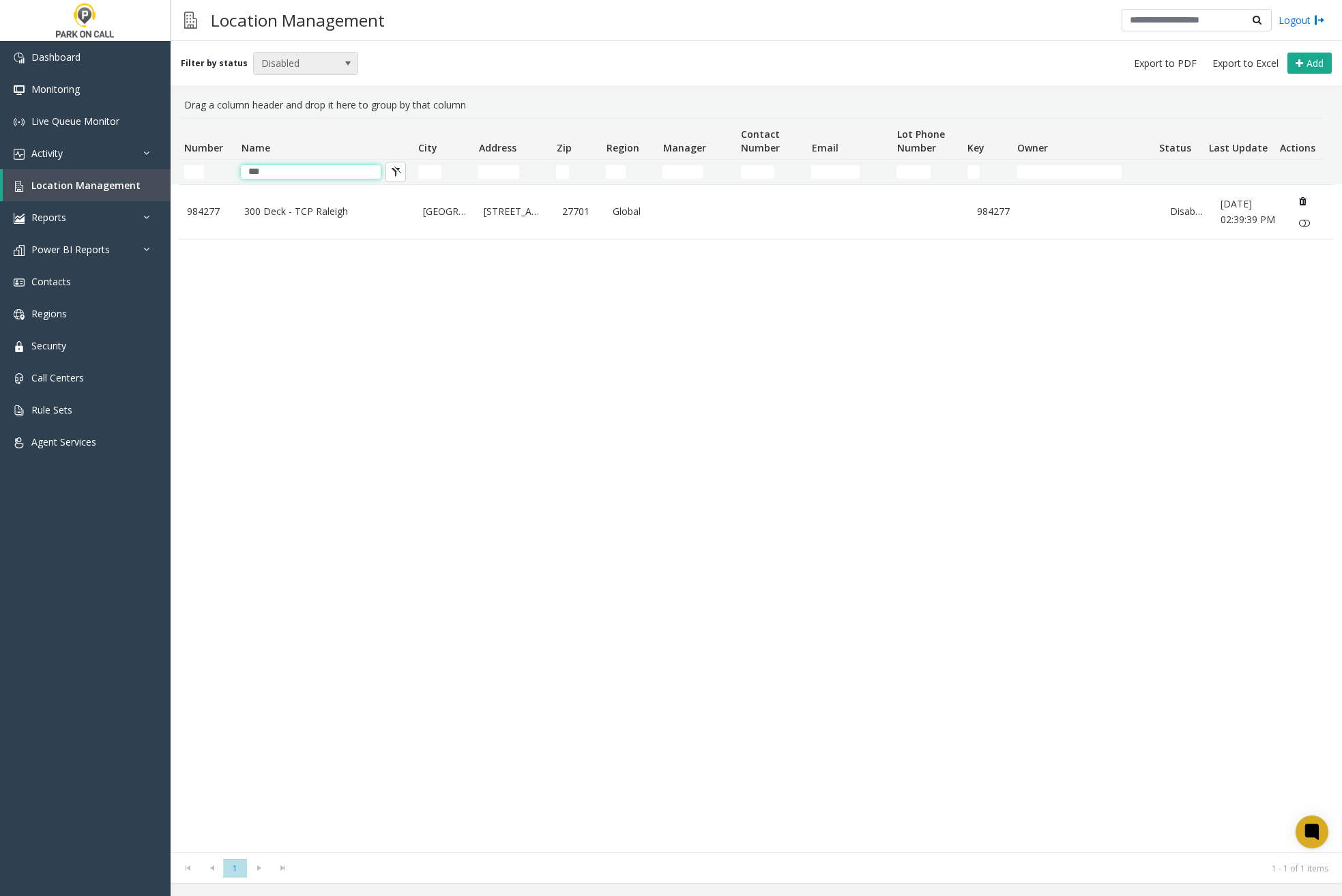
type input "***"
click at [298, 68] on span "Disabled" at bounding box center [295, 63] width 83 height 22
click at [295, 142] on li "Archived" at bounding box center [300, 141] width 102 height 18
click at [371, 406] on div "984227 [GEOGRAPHIC_DATA] [STREET_ADDRESS] Global 984227 Archived [DATE] 12:28:2…" at bounding box center [756, 518] width 1155 height 668
click at [523, 790] on div "984227 [GEOGRAPHIC_DATA] [STREET_ADDRESS] Global 984227 Archived [DATE] 12:28:2…" at bounding box center [756, 518] width 1155 height 668
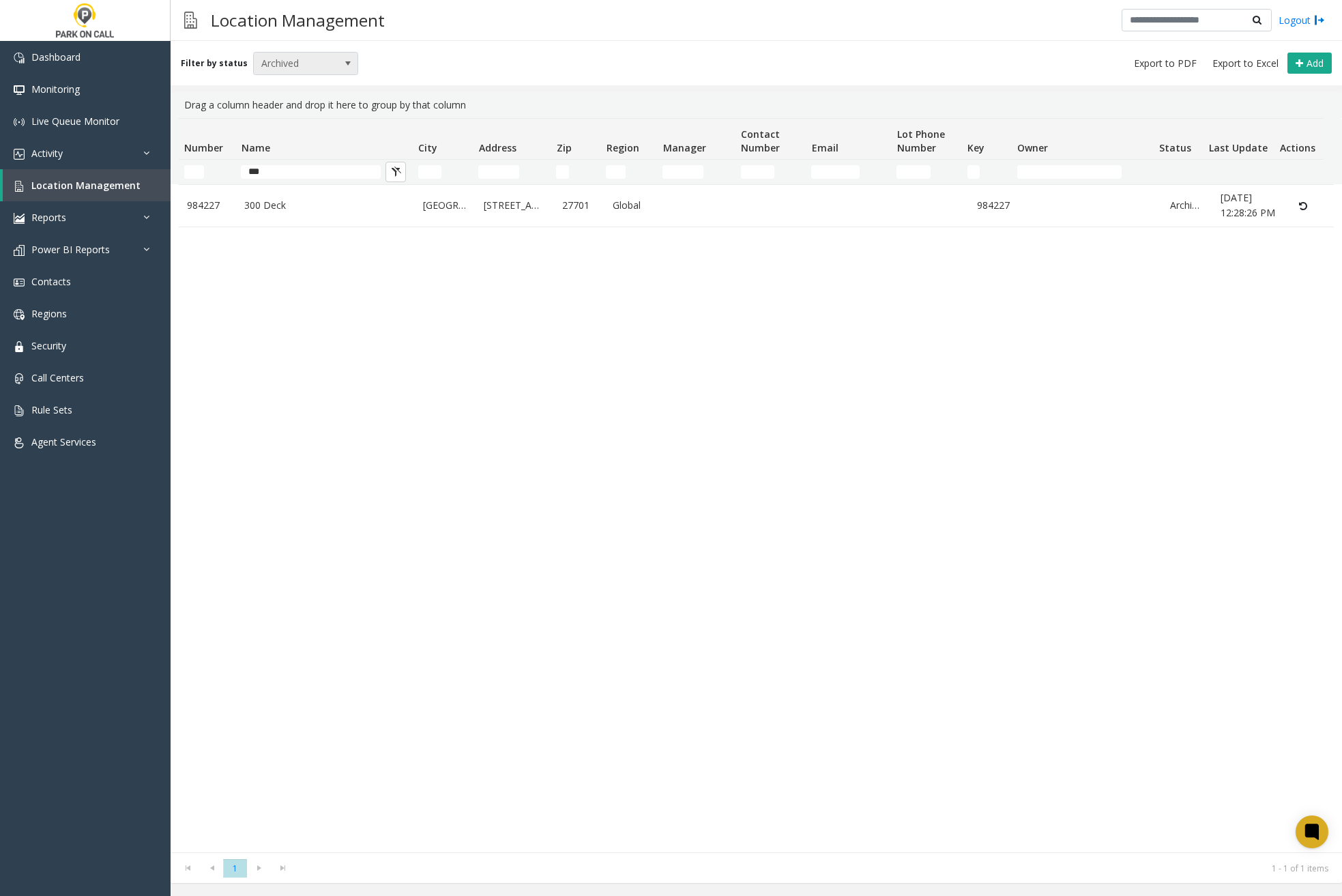
click at [342, 64] on span at bounding box center [347, 63] width 11 height 11
click at [309, 93] on li "All" at bounding box center [300, 87] width 102 height 18
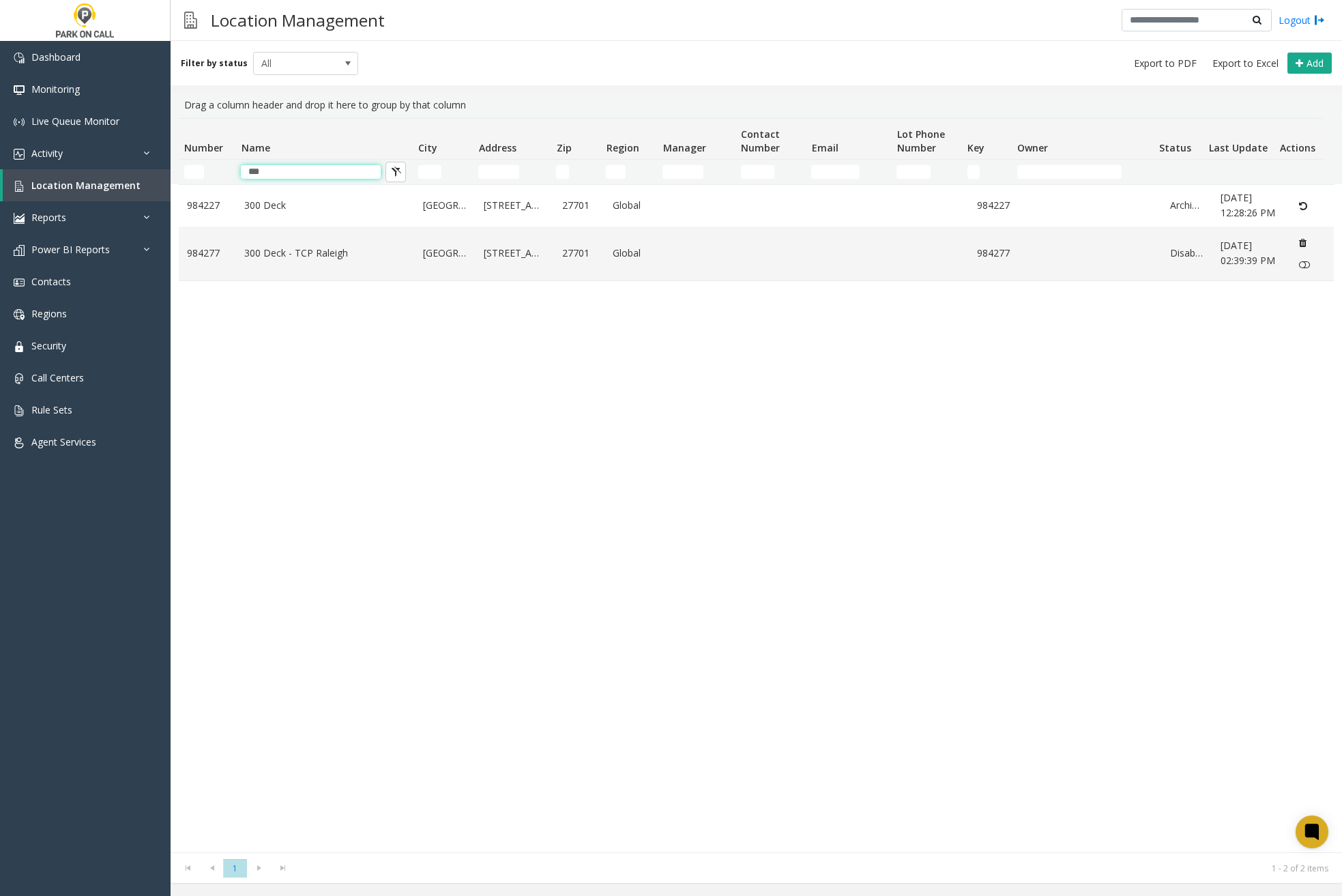
drag, startPoint x: 295, startPoint y: 173, endPoint x: 230, endPoint y: 173, distance: 65.0
click at [230, 173] on tr "***" at bounding box center [751, 172] width 1145 height 25
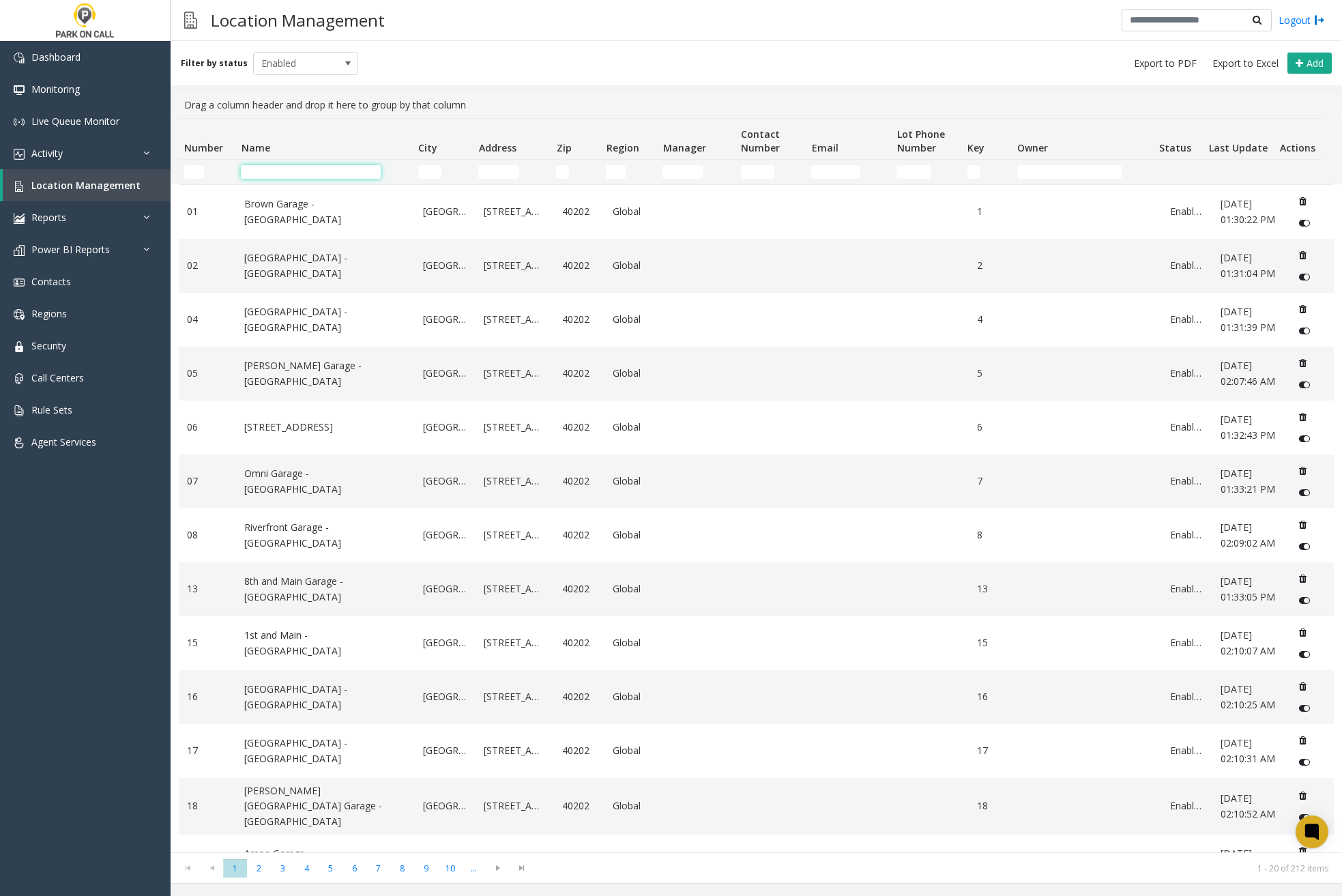
click at [317, 177] on input "Name Filter" at bounding box center [310, 172] width 140 height 13
paste input "***"
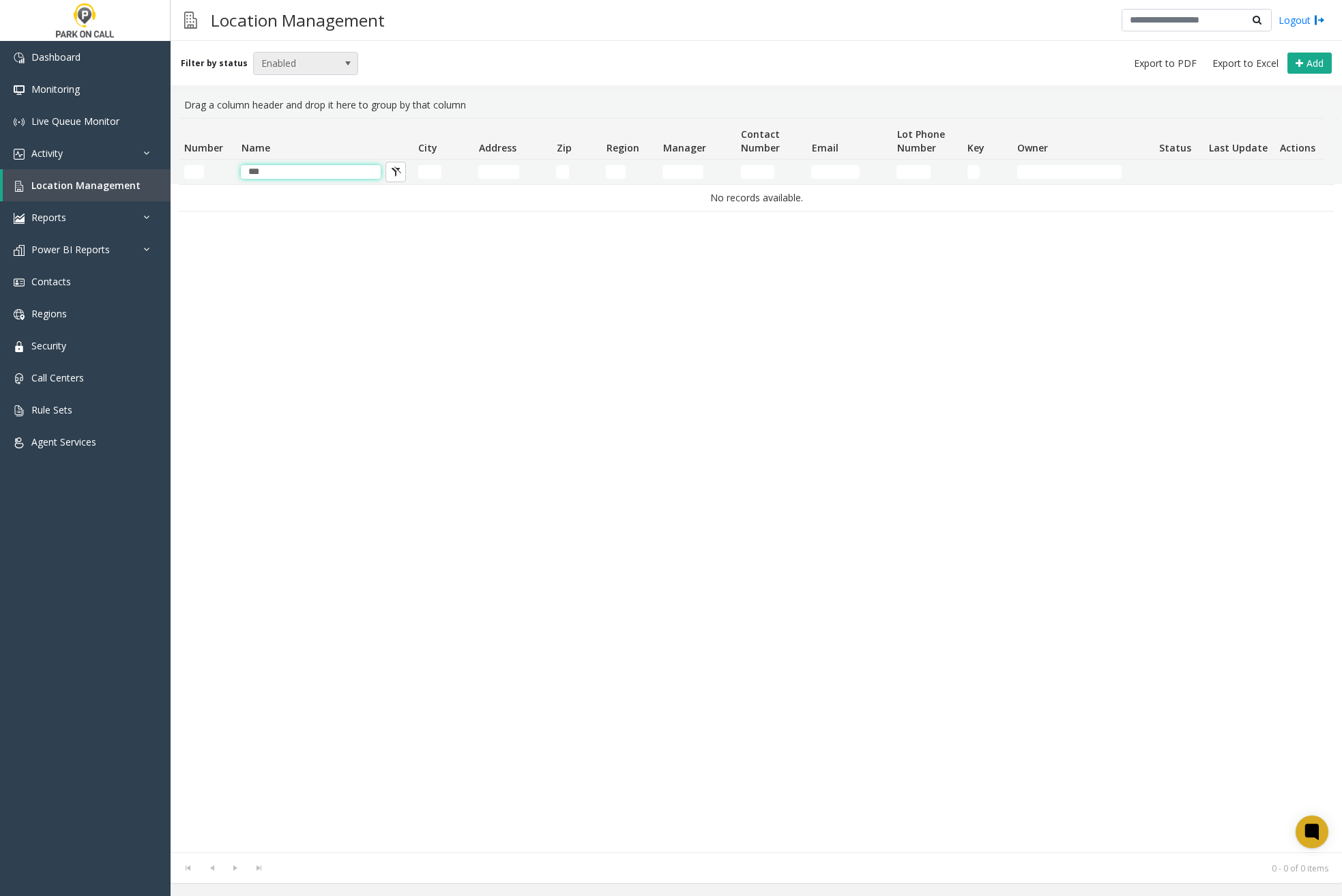
type input "***"
click at [342, 66] on span at bounding box center [347, 63] width 11 height 11
click at [297, 128] on li "Disabled" at bounding box center [300, 123] width 102 height 18
click at [303, 65] on span "Disabled" at bounding box center [295, 63] width 83 height 22
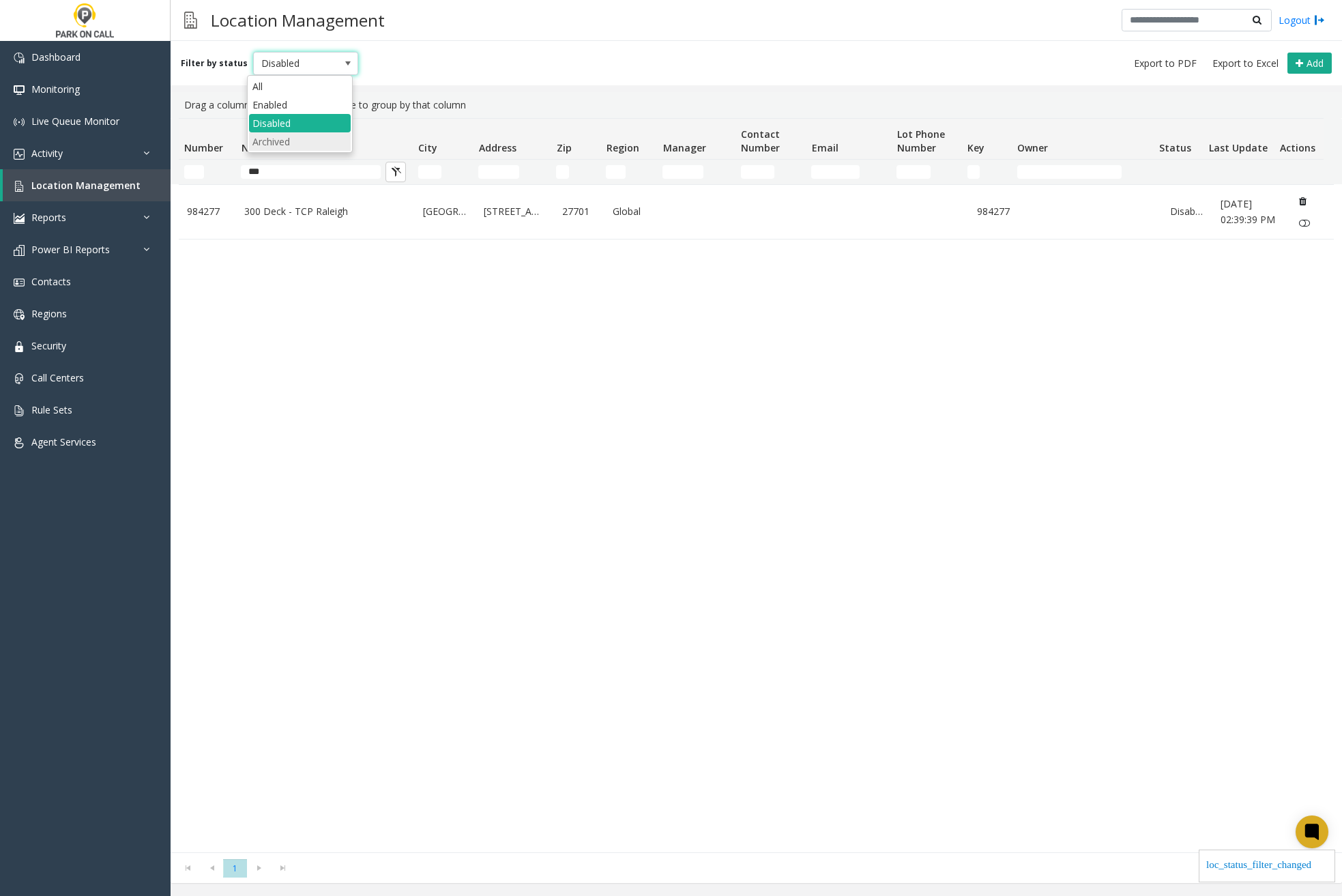
click at [271, 141] on li "Archived" at bounding box center [300, 141] width 102 height 18
click at [298, 65] on span "Archived" at bounding box center [295, 63] width 83 height 22
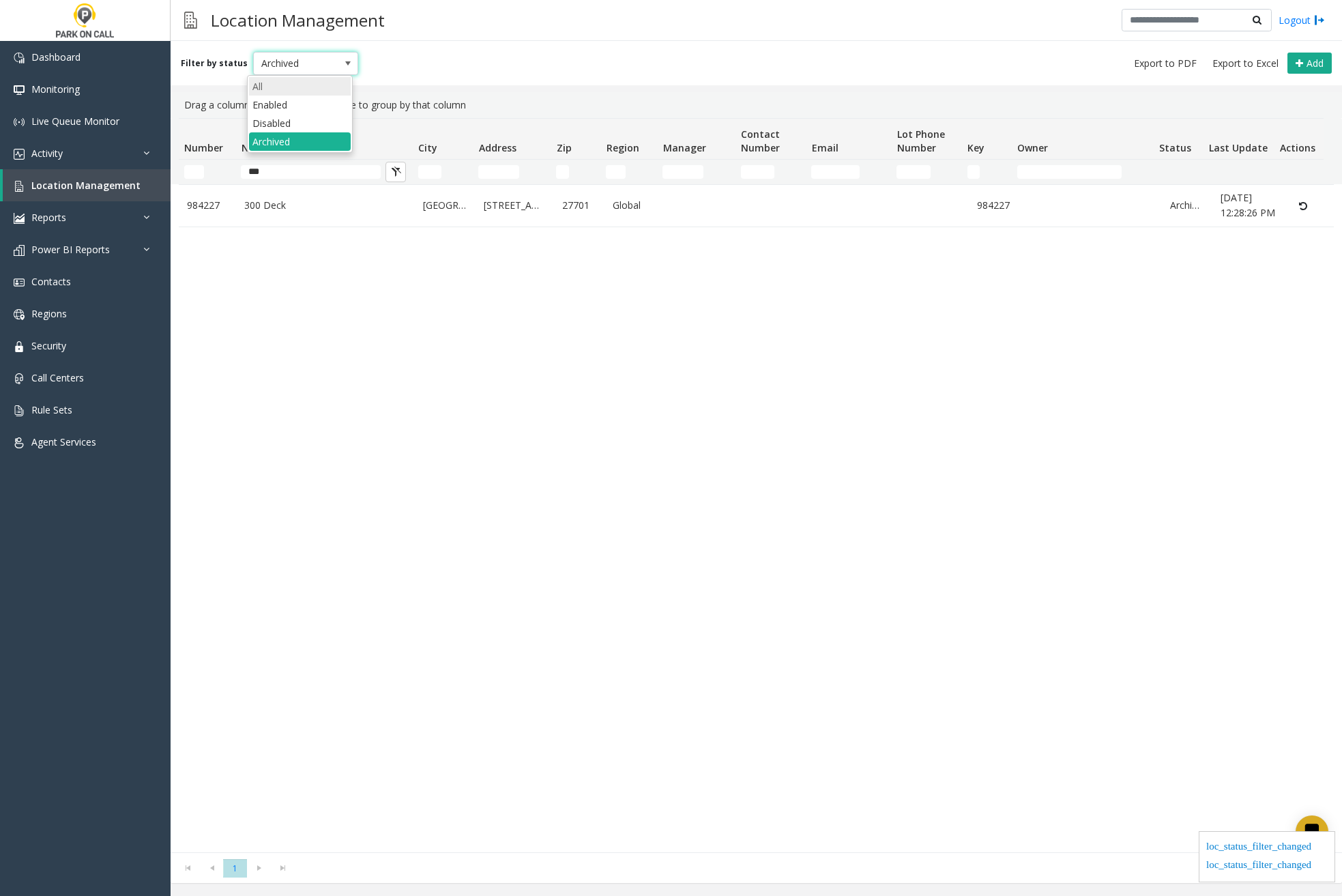
click at [291, 84] on li "All" at bounding box center [300, 87] width 102 height 18
